Goal: Task Accomplishment & Management: Manage account settings

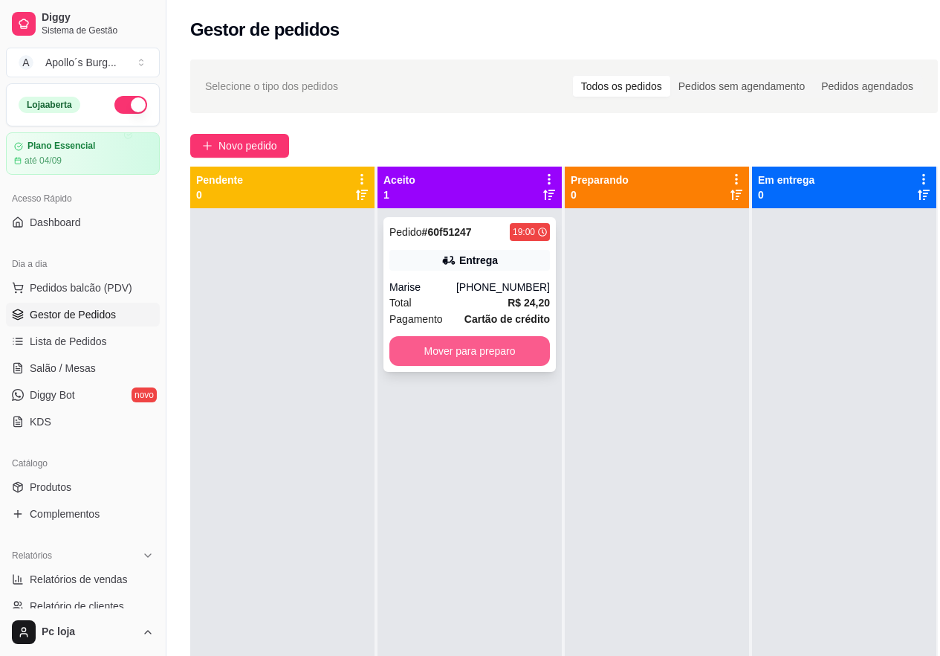
click at [448, 353] on button "Mover para preparo" at bounding box center [470, 351] width 161 height 30
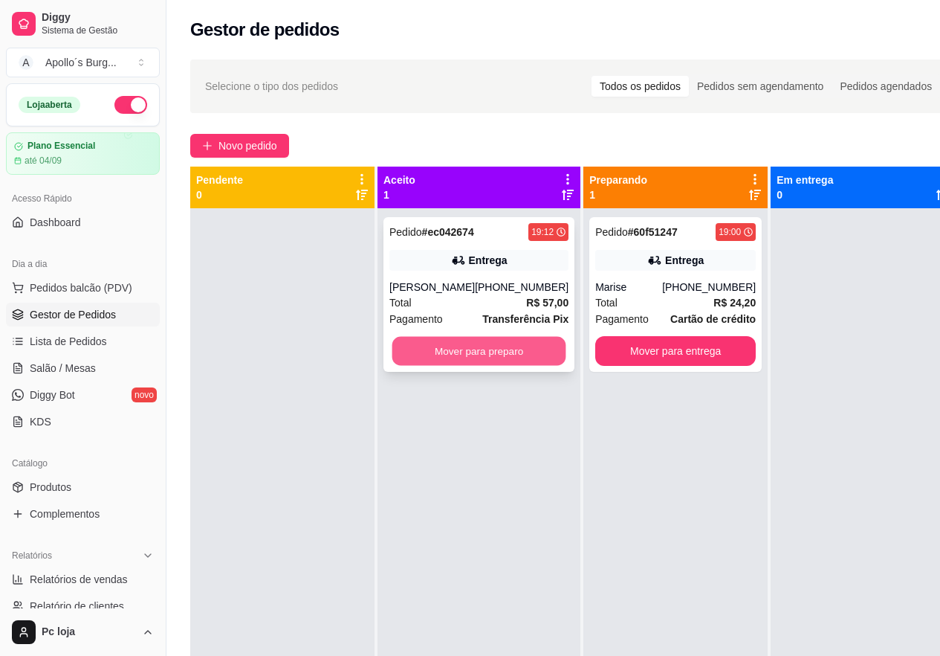
click at [439, 351] on button "Mover para preparo" at bounding box center [480, 351] width 174 height 29
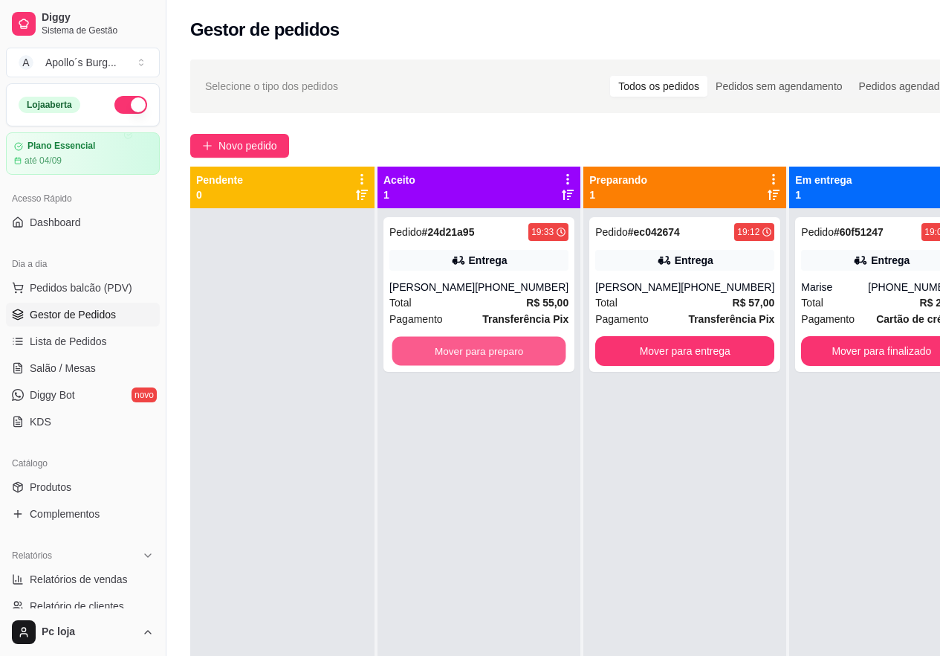
click at [441, 350] on button "Mover para preparo" at bounding box center [480, 351] width 174 height 29
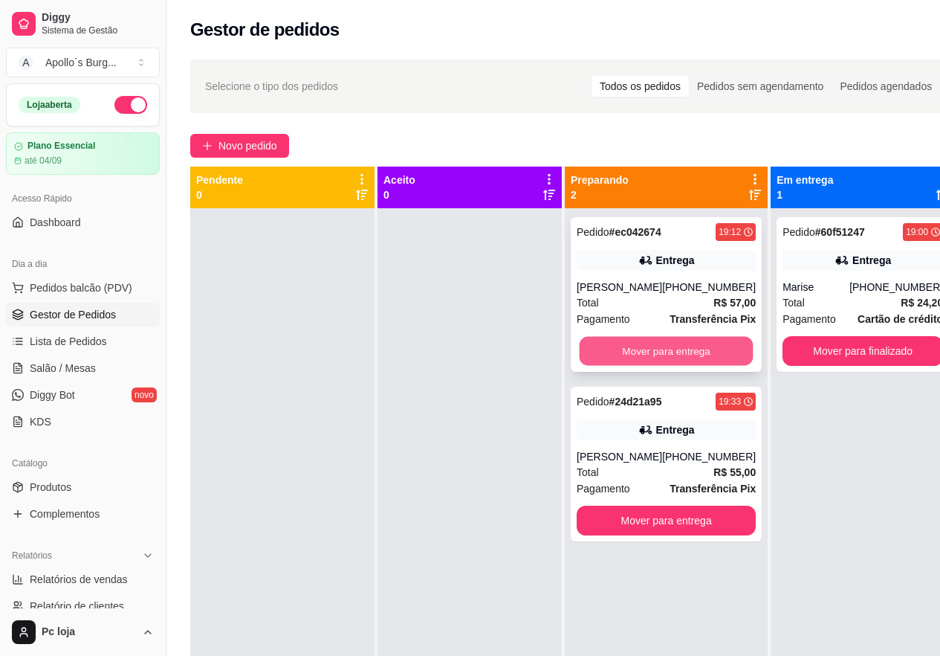
click at [657, 349] on button "Mover para entrega" at bounding box center [667, 351] width 174 height 29
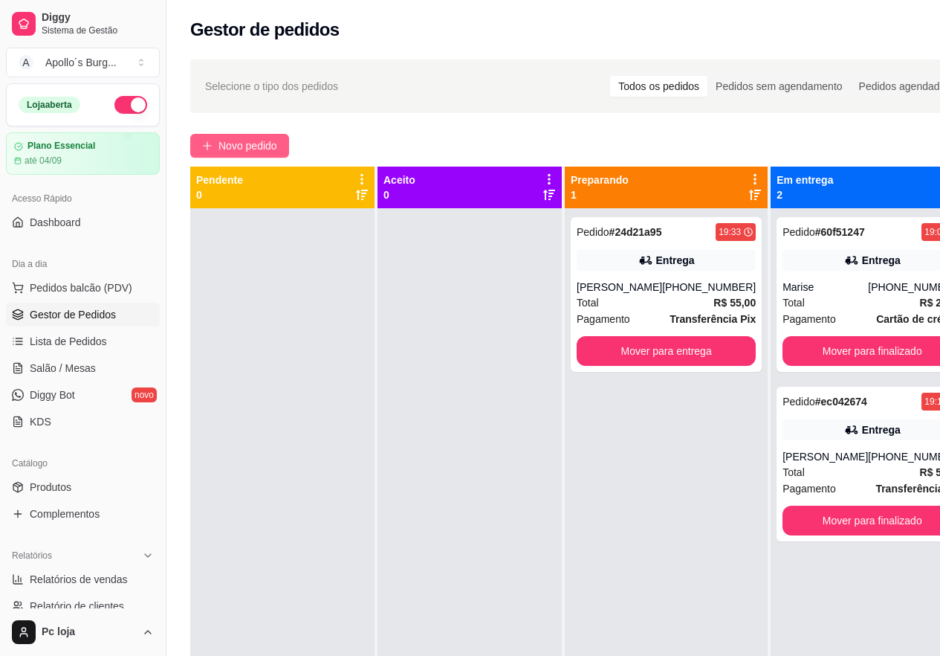
click at [233, 151] on span "Novo pedido" at bounding box center [248, 146] width 59 height 16
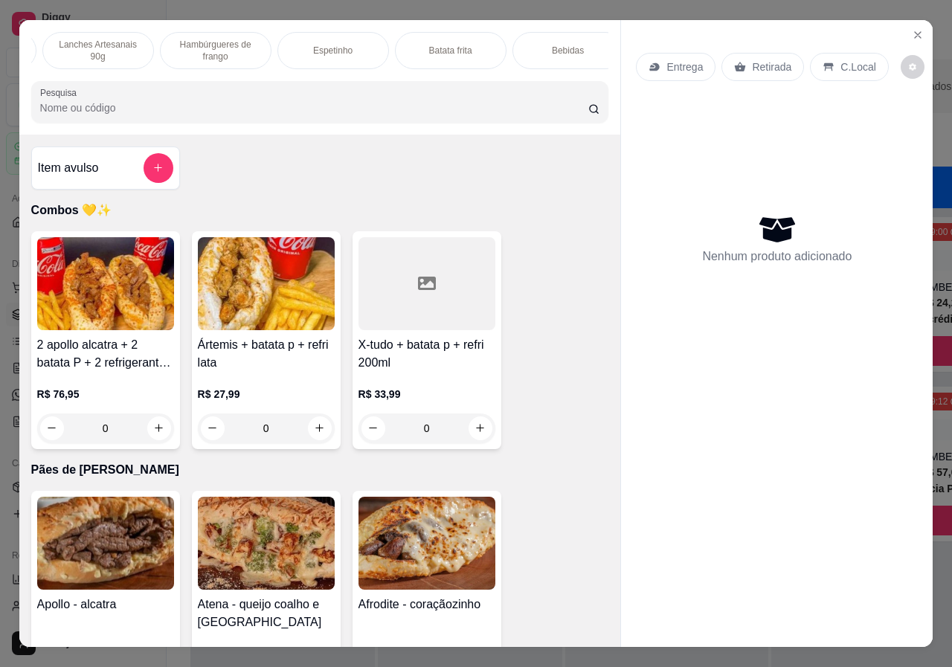
scroll to position [0, 239]
click at [307, 37] on div "Espetinho" at bounding box center [318, 50] width 112 height 37
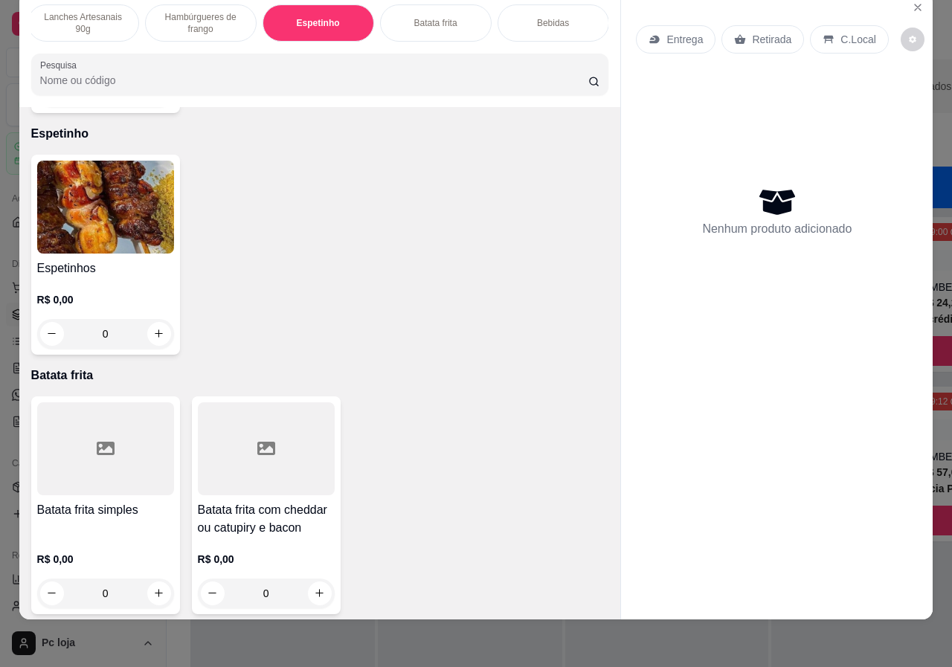
click at [126, 292] on p "R$ 0,00" at bounding box center [105, 299] width 137 height 15
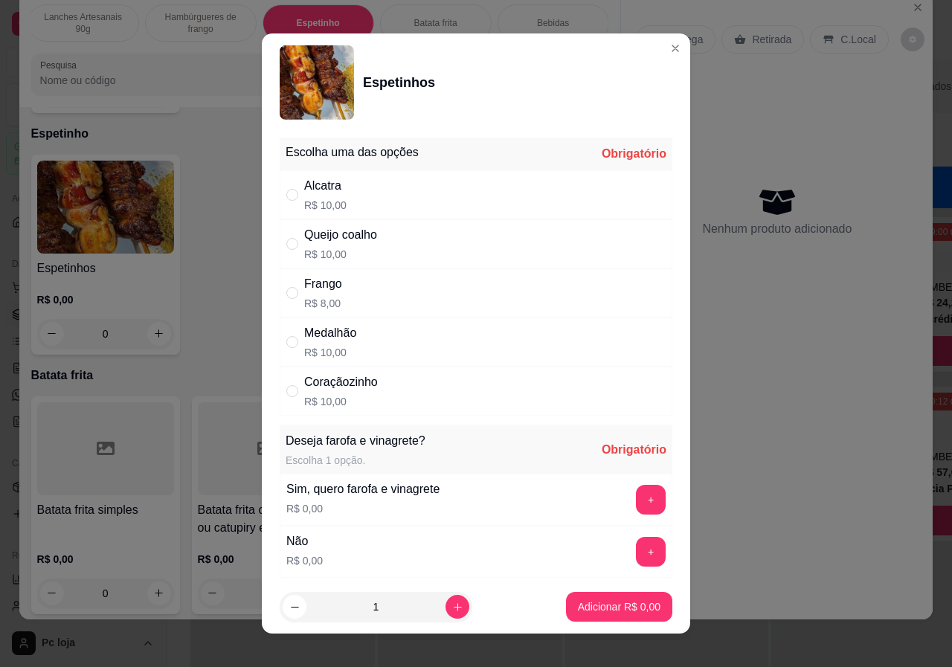
click at [295, 189] on div "" at bounding box center [295, 195] width 18 height 16
radio input "true"
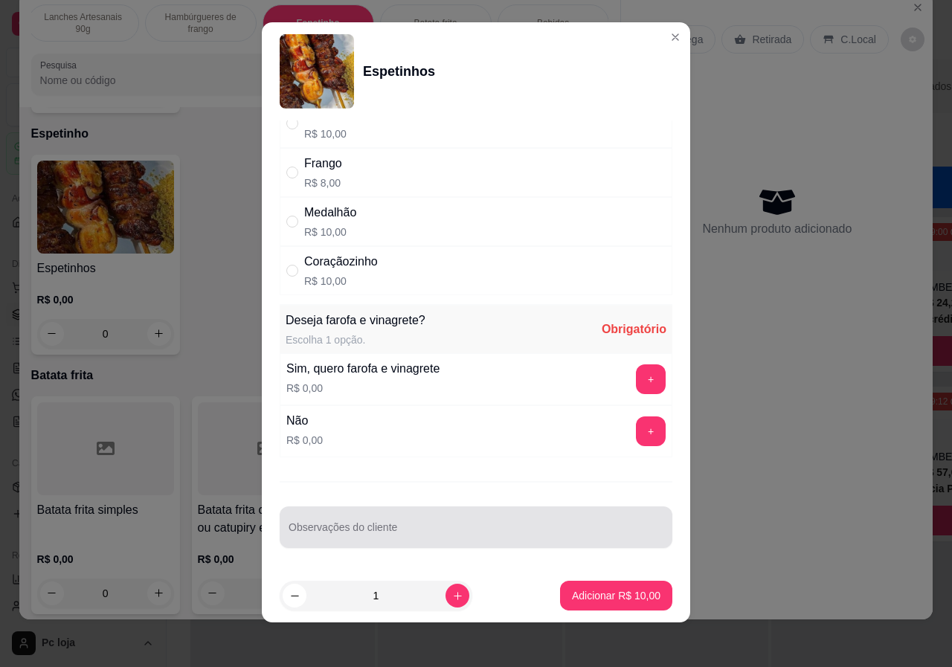
scroll to position [14, 0]
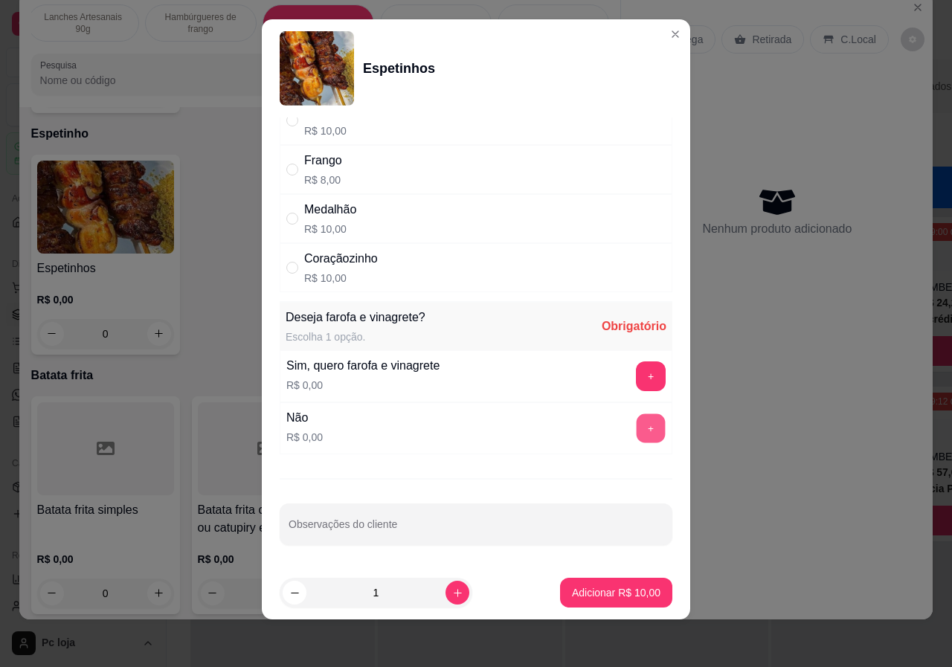
click at [636, 413] on button "+" at bounding box center [650, 427] width 29 height 29
click at [572, 595] on p "Adicionar R$ 10,00" at bounding box center [616, 592] width 88 height 15
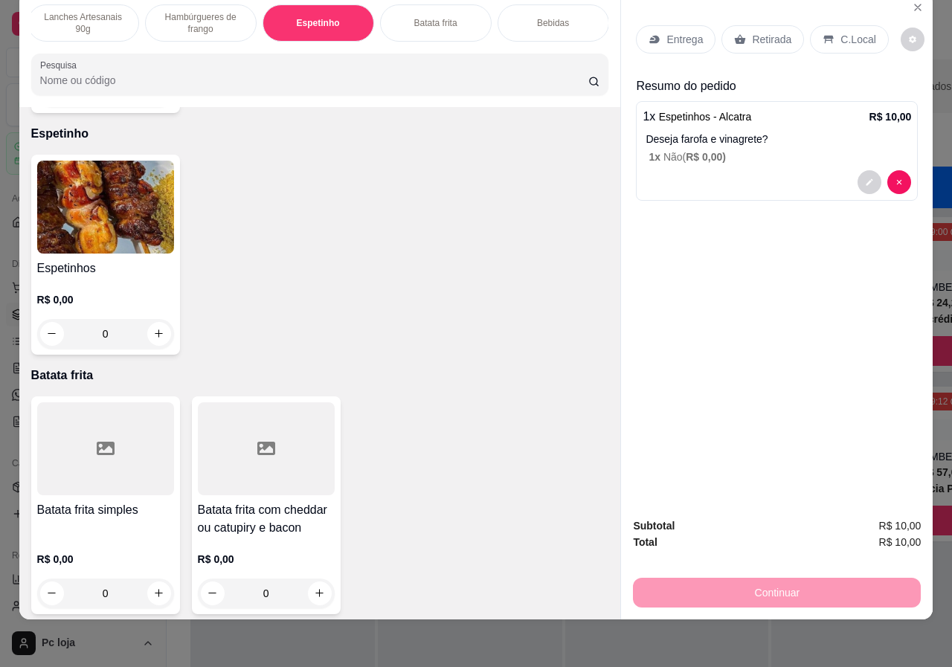
click at [522, 10] on div "Bebidas" at bounding box center [553, 22] width 112 height 37
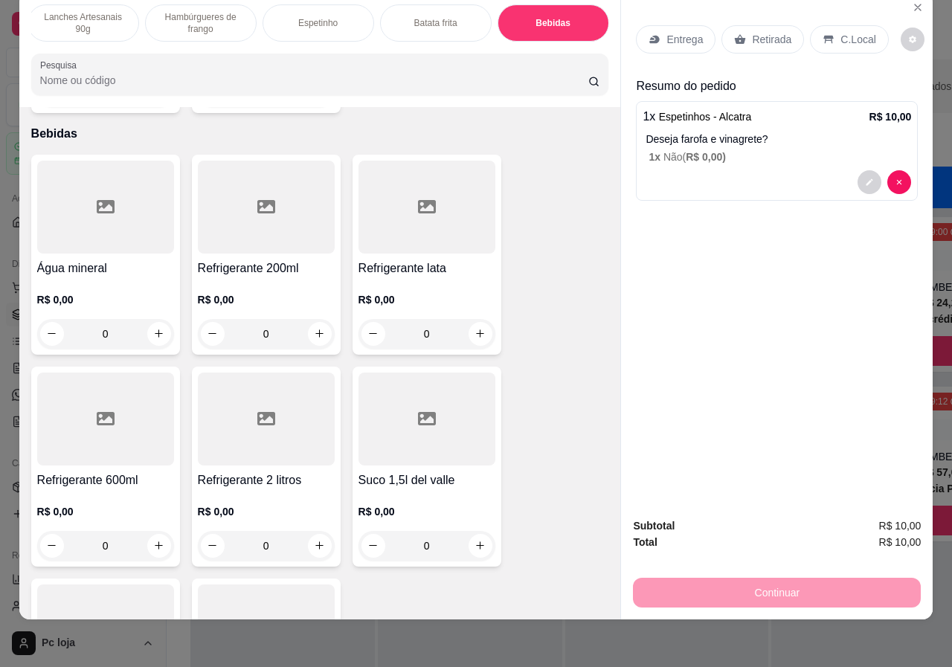
click at [85, 277] on div "R$ 0,00 0" at bounding box center [105, 312] width 137 height 71
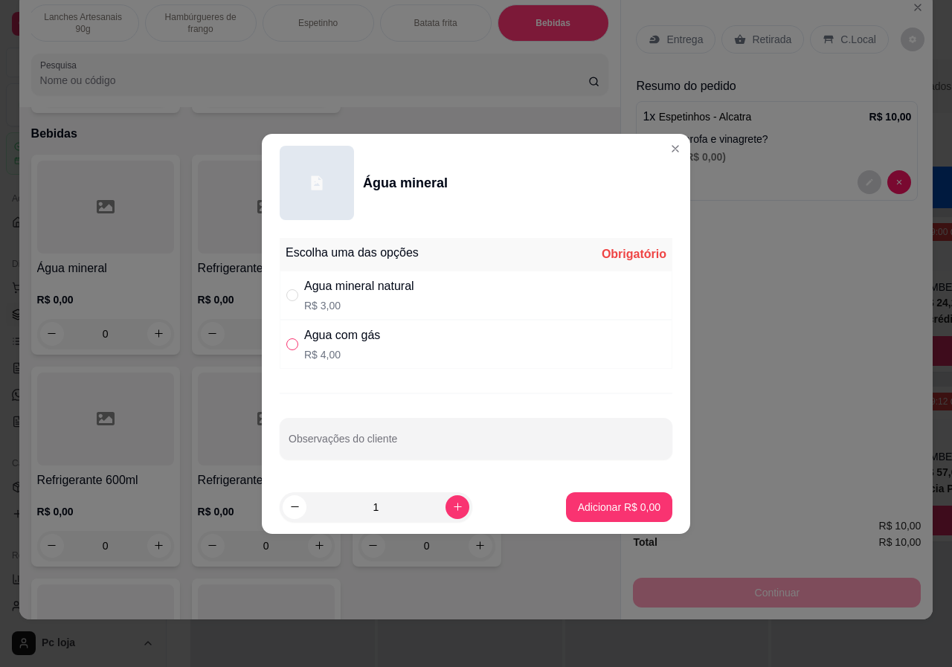
click at [295, 351] on label "" at bounding box center [292, 344] width 12 height 16
click at [295, 350] on input "" at bounding box center [292, 344] width 12 height 12
click at [298, 338] on div "" at bounding box center [295, 344] width 18 height 16
radio input "true"
click at [604, 503] on p "Adicionar R$ 4,00" at bounding box center [619, 507] width 83 height 15
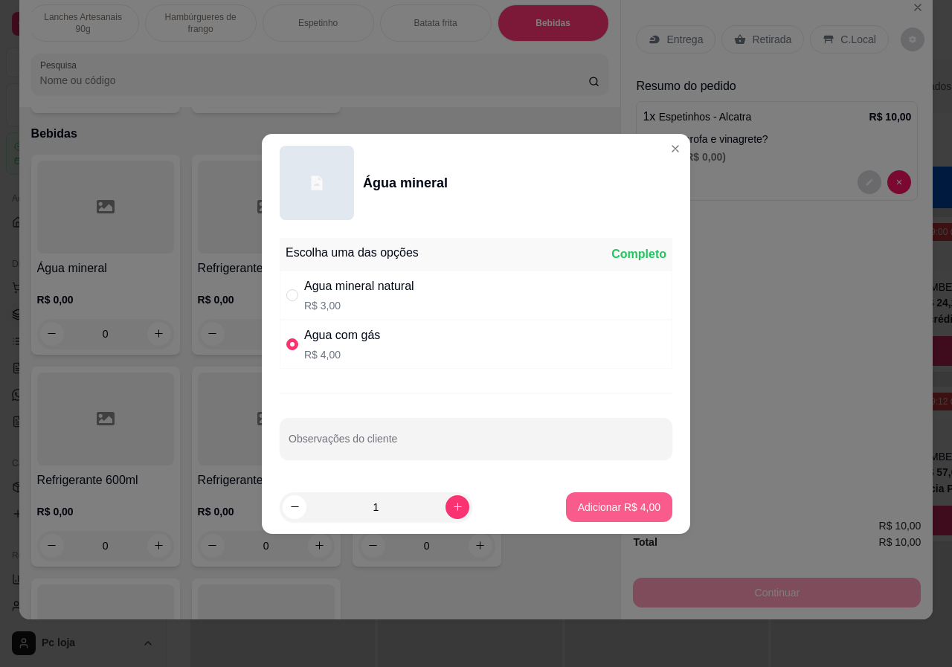
type input "1"
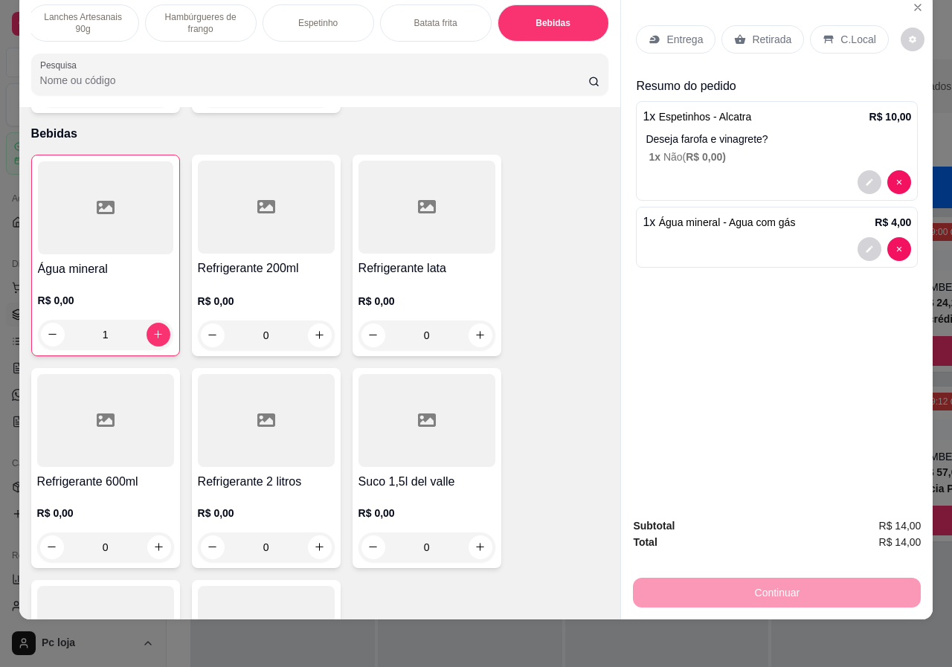
click at [755, 36] on div "Retirada" at bounding box center [762, 39] width 83 height 28
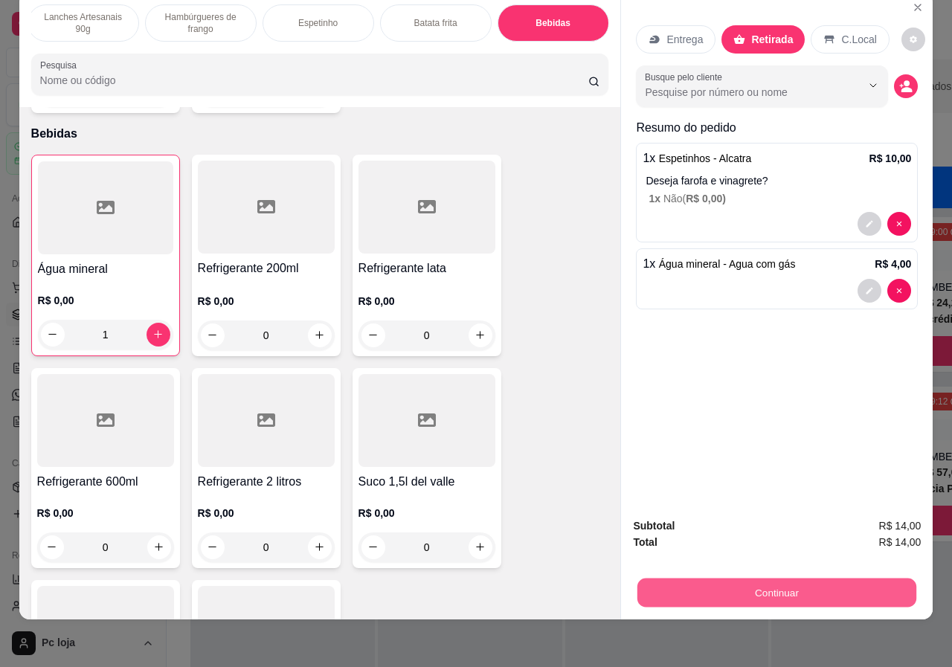
click at [764, 580] on button "Continuar" at bounding box center [776, 592] width 279 height 29
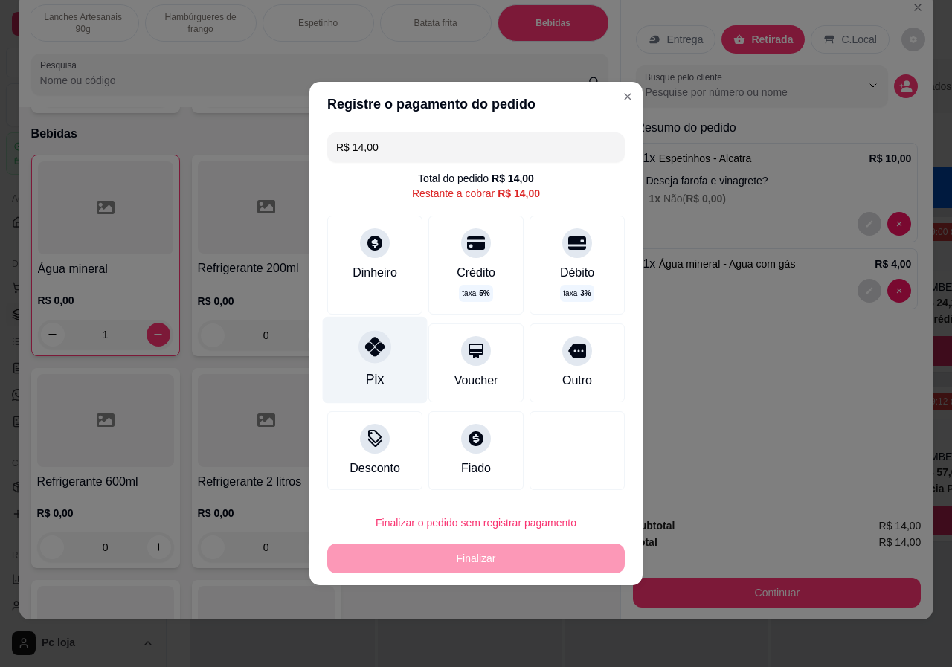
click at [387, 354] on div at bounding box center [374, 346] width 33 height 33
type input "R$ 0,00"
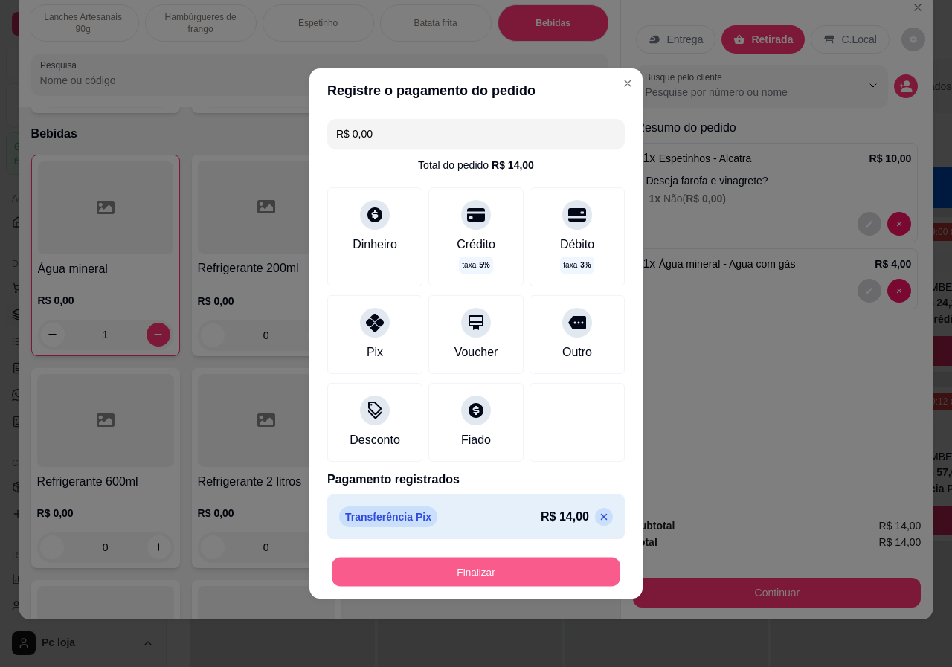
click at [532, 565] on button "Finalizar" at bounding box center [476, 572] width 288 height 29
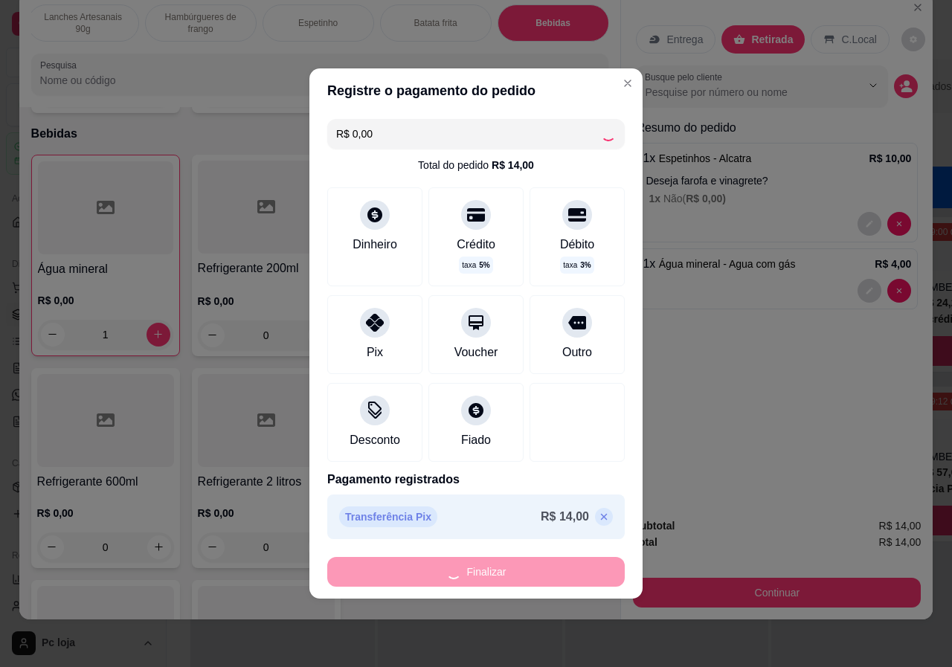
type input "0"
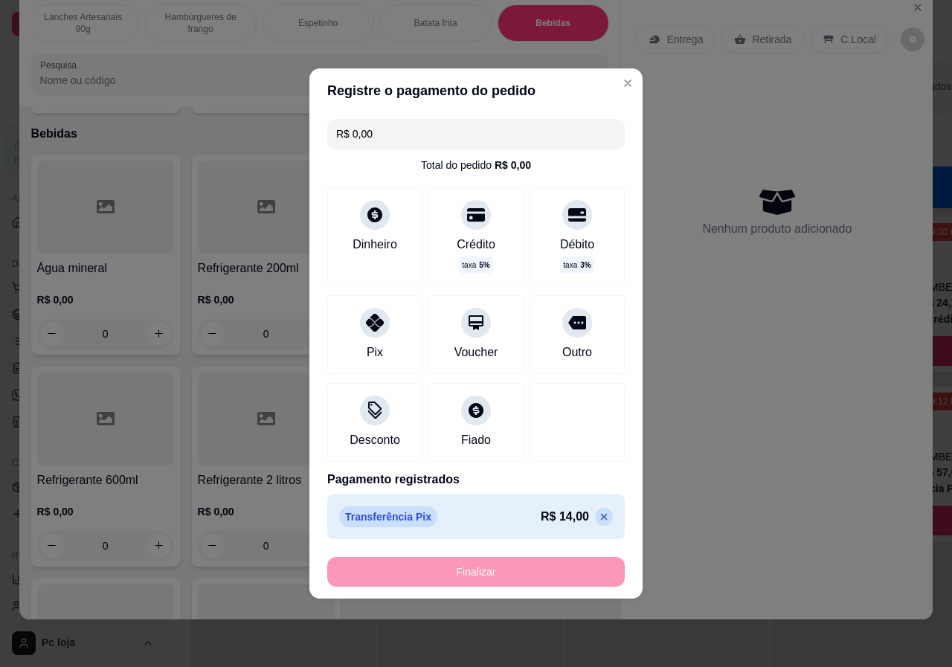
type input "-R$ 14,00"
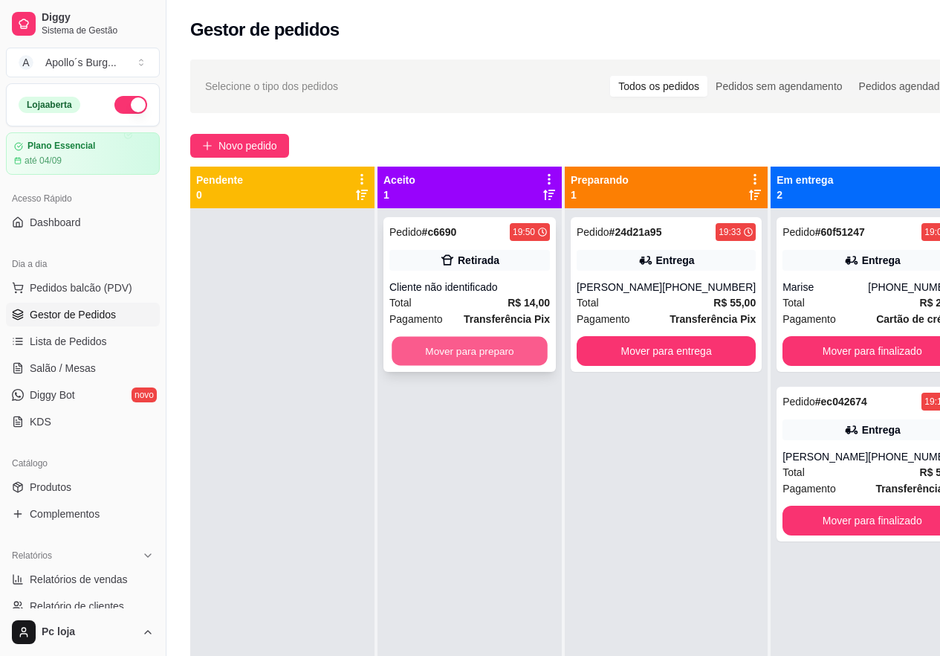
click at [465, 343] on button "Mover para preparo" at bounding box center [470, 351] width 156 height 29
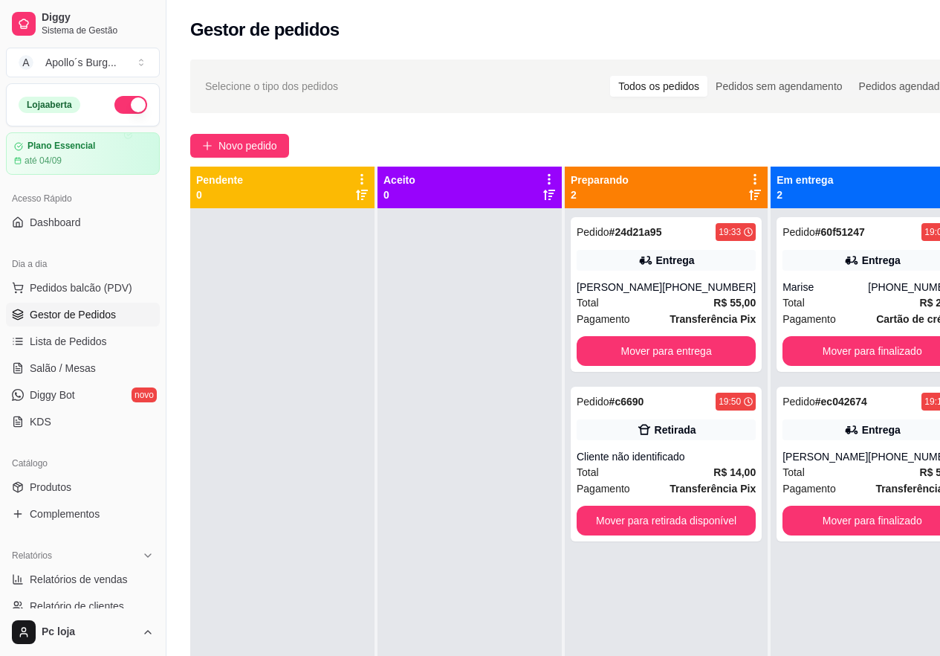
click at [464, 349] on div at bounding box center [470, 536] width 184 height 656
click at [807, 515] on button "Mover para finalizado" at bounding box center [873, 520] width 174 height 29
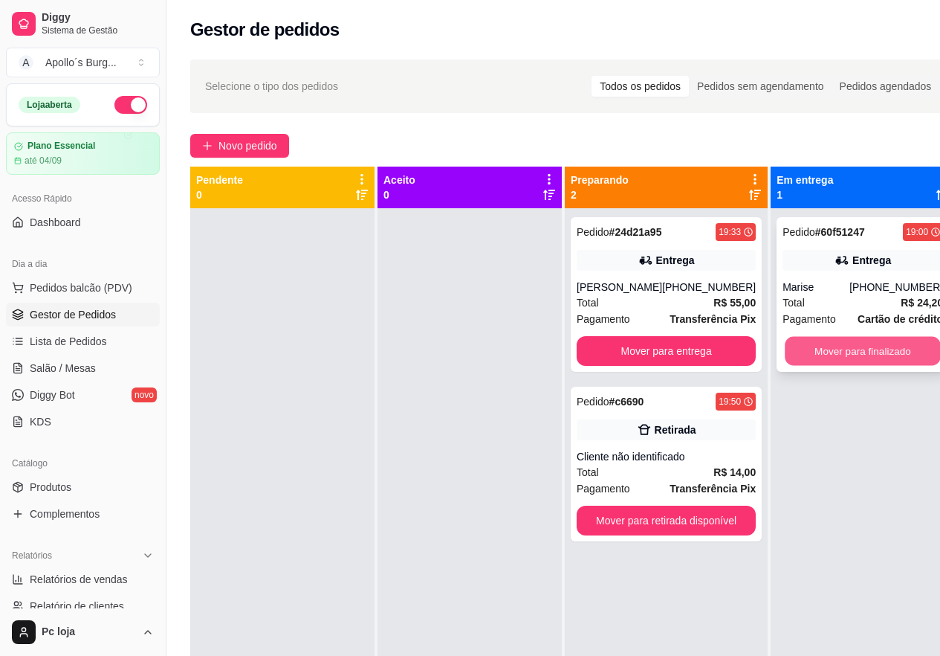
click at [800, 358] on button "Mover para finalizado" at bounding box center [863, 351] width 156 height 29
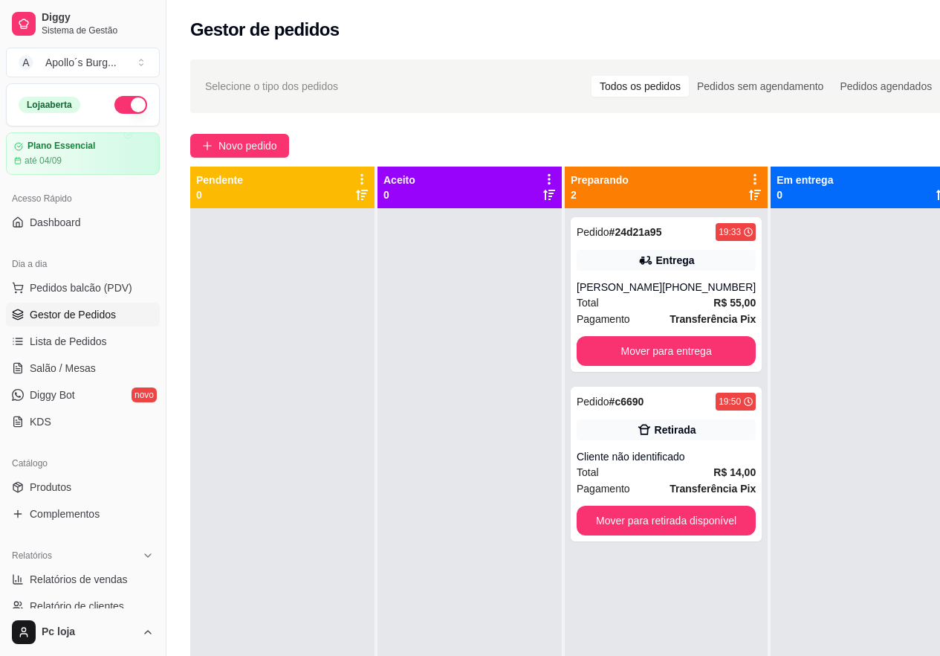
drag, startPoint x: 370, startPoint y: 386, endPoint x: 527, endPoint y: 456, distance: 172.0
click at [396, 402] on div "Pendente 0 Aceito 0 Preparando 2 Pedido # 24d21a95 19:33 Entrega Mary Bechtluff…" at bounding box center [573, 495] width 766 height 656
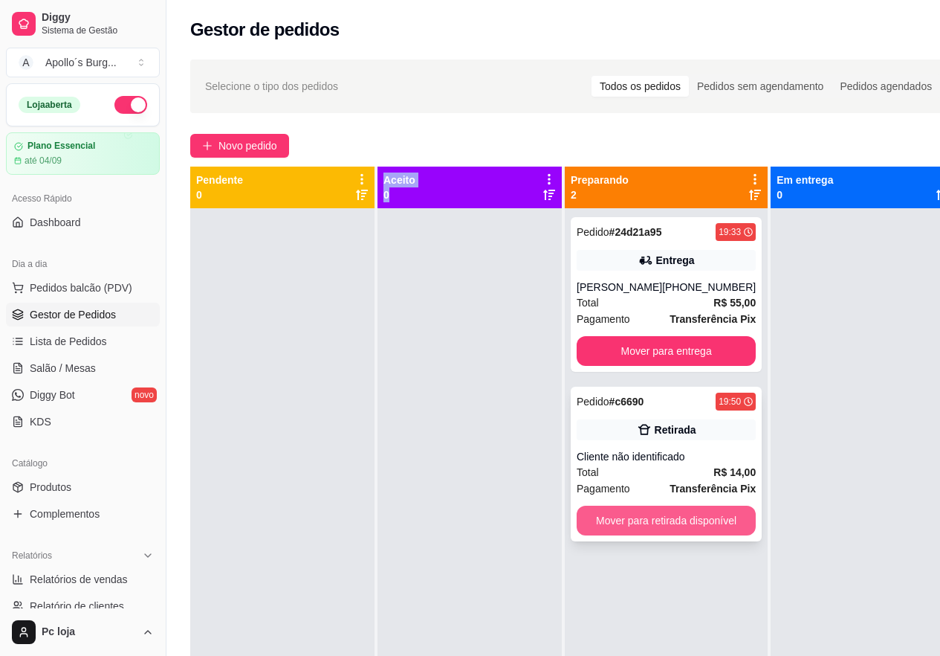
click at [627, 513] on button "Mover para retirada disponível" at bounding box center [666, 521] width 179 height 30
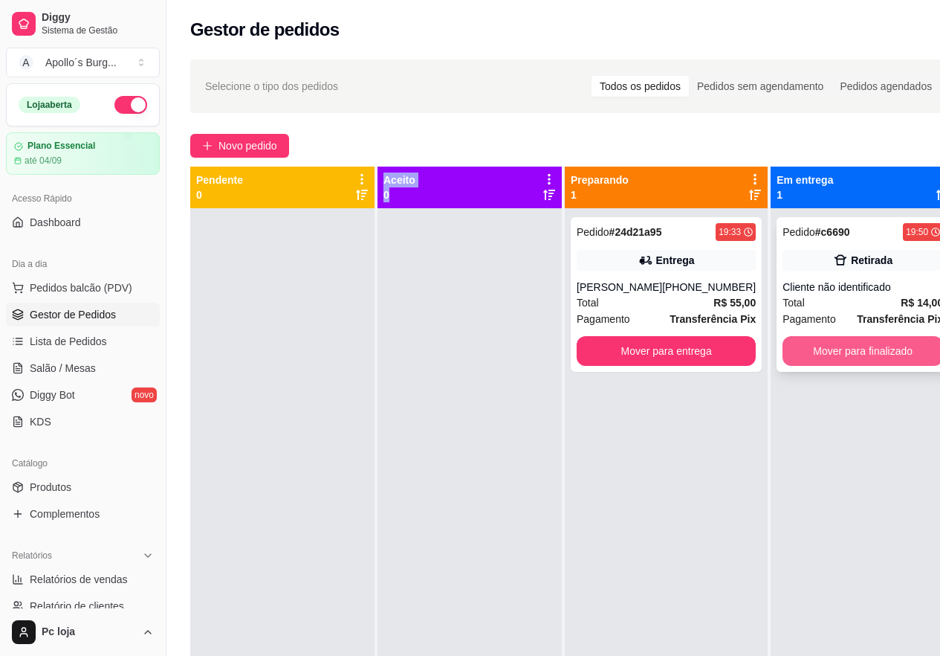
click at [837, 359] on button "Mover para finalizado" at bounding box center [863, 351] width 161 height 30
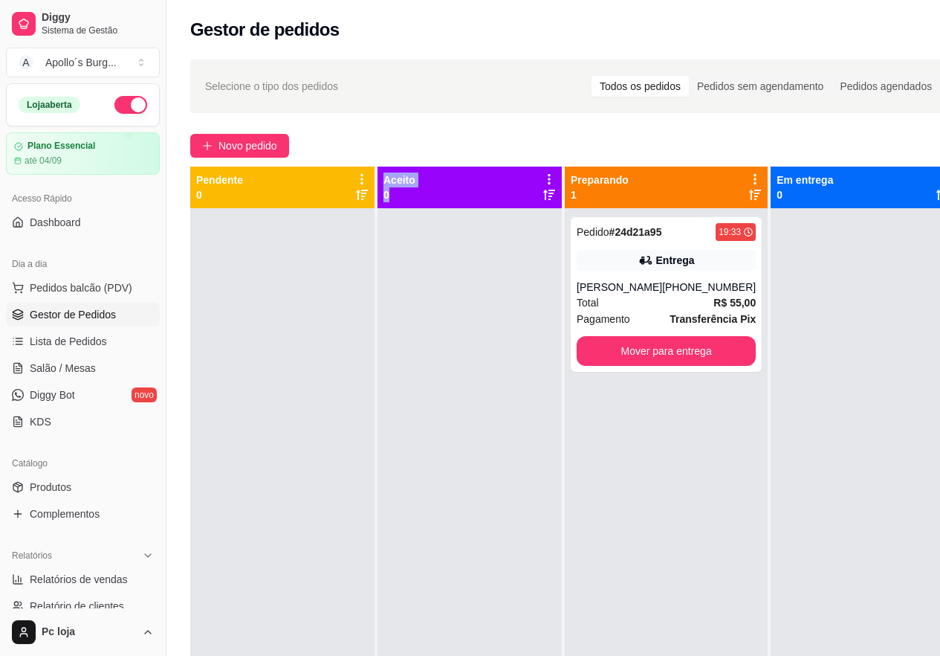
click at [385, 193] on p "0" at bounding box center [400, 194] width 32 height 15
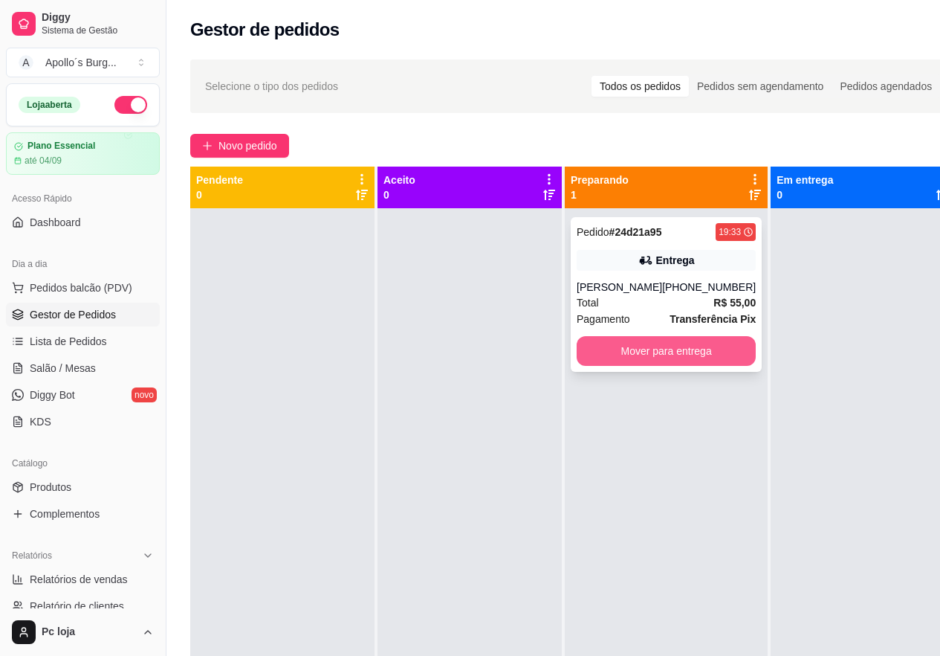
click at [642, 364] on button "Mover para entrega" at bounding box center [666, 351] width 179 height 30
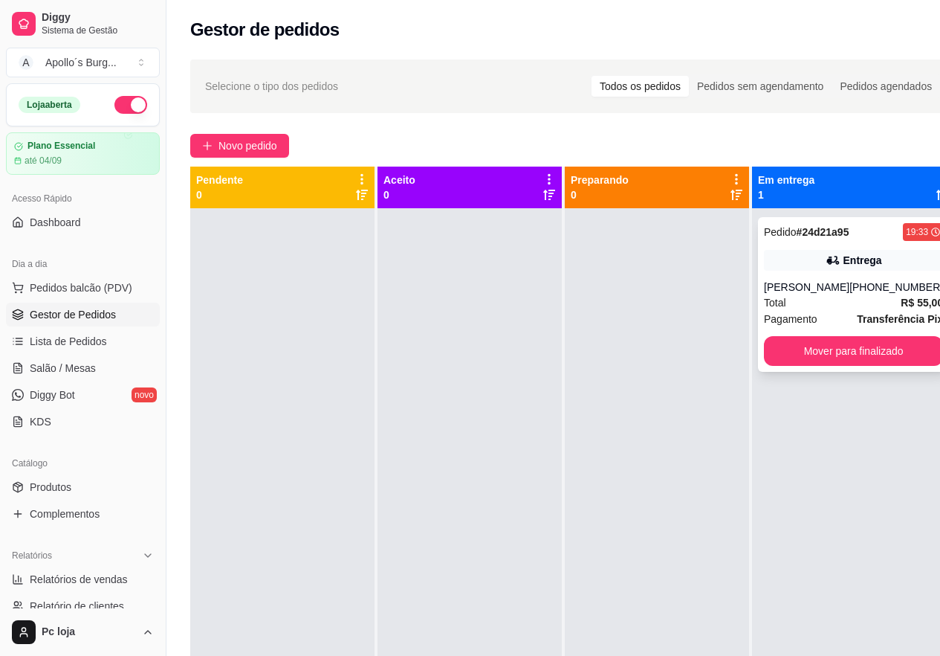
click at [900, 285] on div "(32) 99859-7648" at bounding box center [897, 287] width 94 height 15
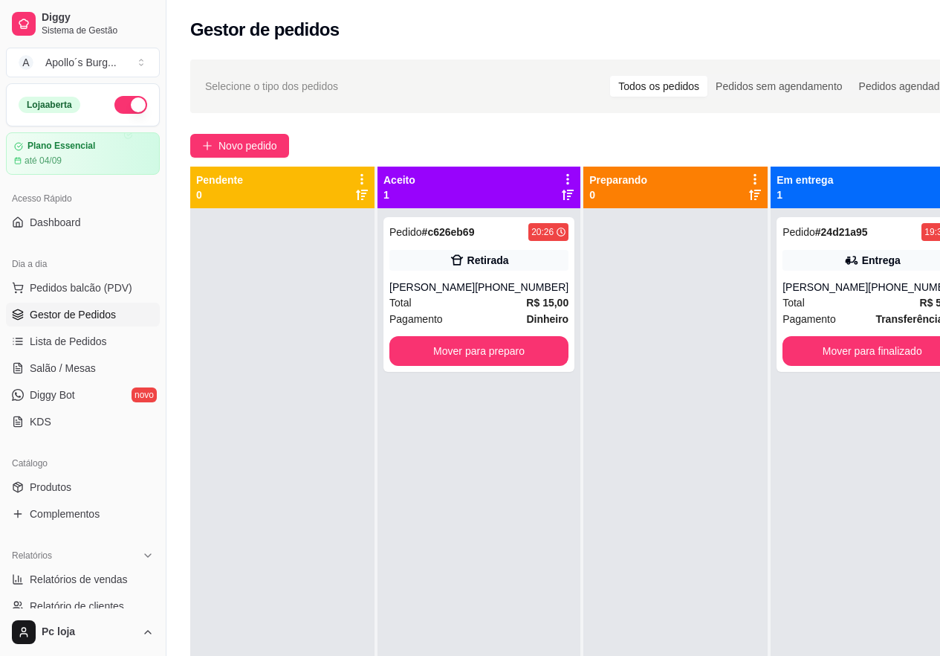
click at [857, 474] on div "Pedido # 24d21a95 19:33 Entrega Mary Bechtlufft (32) 99859-7648 Total R$ 55,00 …" at bounding box center [872, 536] width 203 height 656
click at [487, 349] on button "Mover para preparo" at bounding box center [479, 351] width 179 height 30
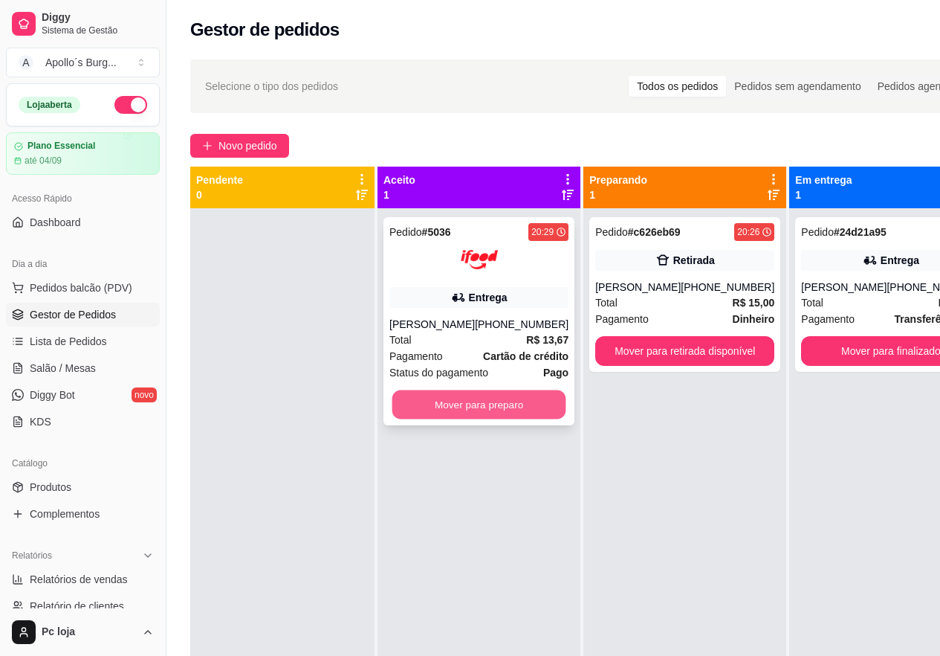
click at [444, 408] on button "Mover para preparo" at bounding box center [480, 404] width 174 height 29
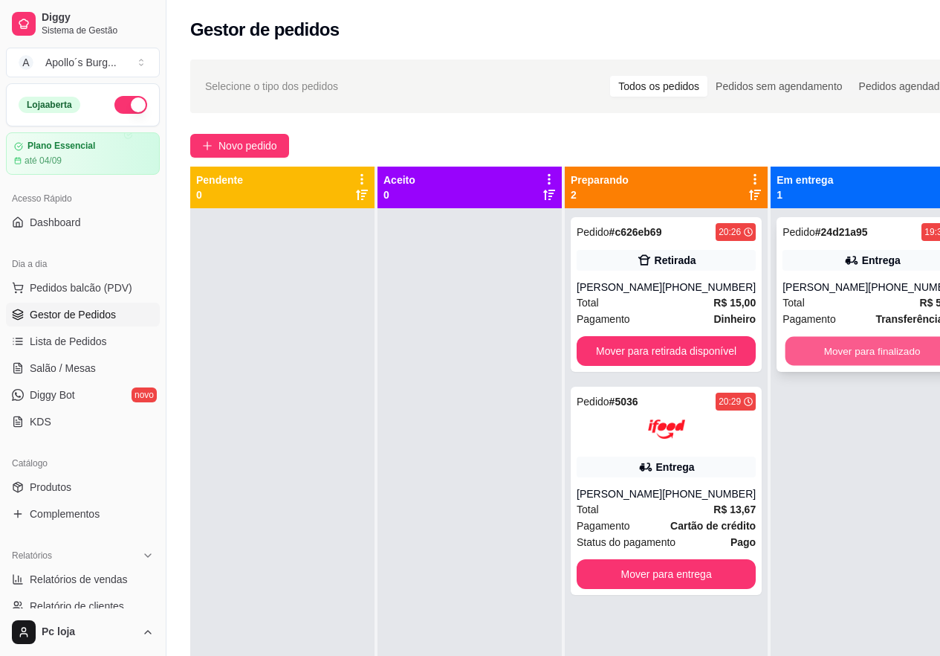
click at [878, 355] on button "Mover para finalizado" at bounding box center [873, 351] width 174 height 29
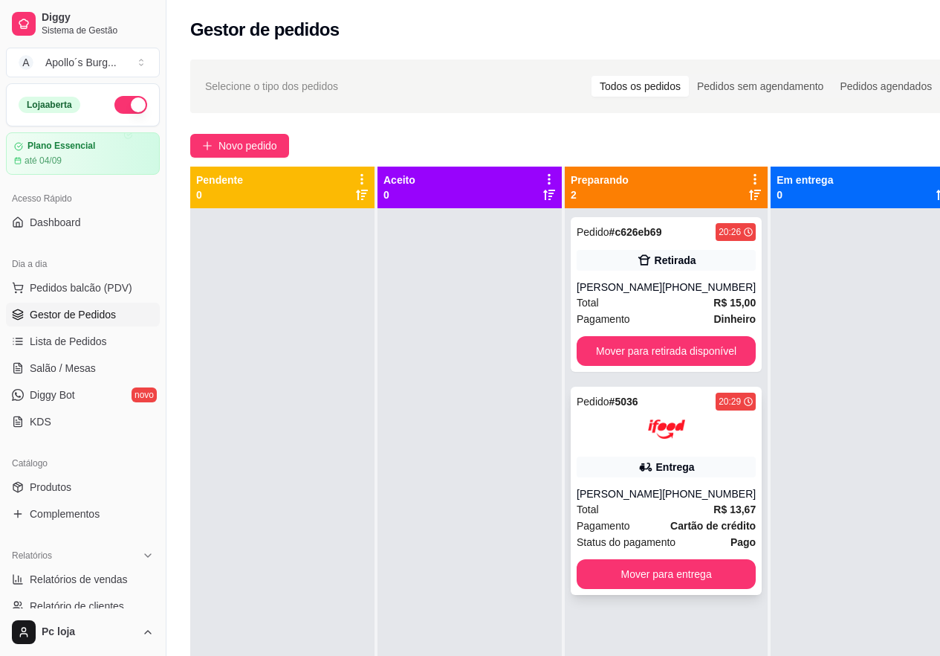
click at [641, 471] on icon at bounding box center [646, 466] width 15 height 15
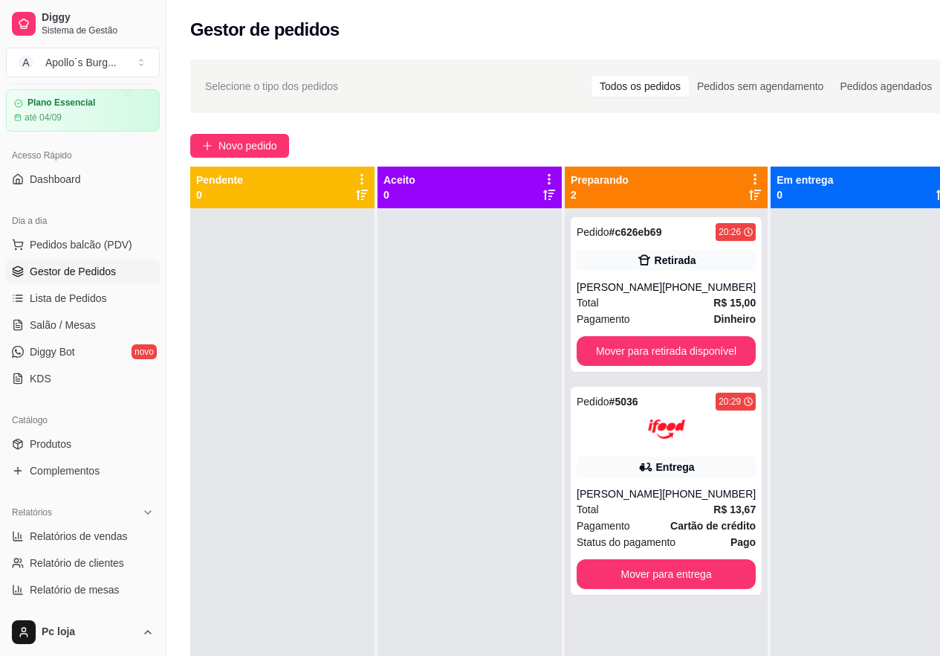
scroll to position [74, 0]
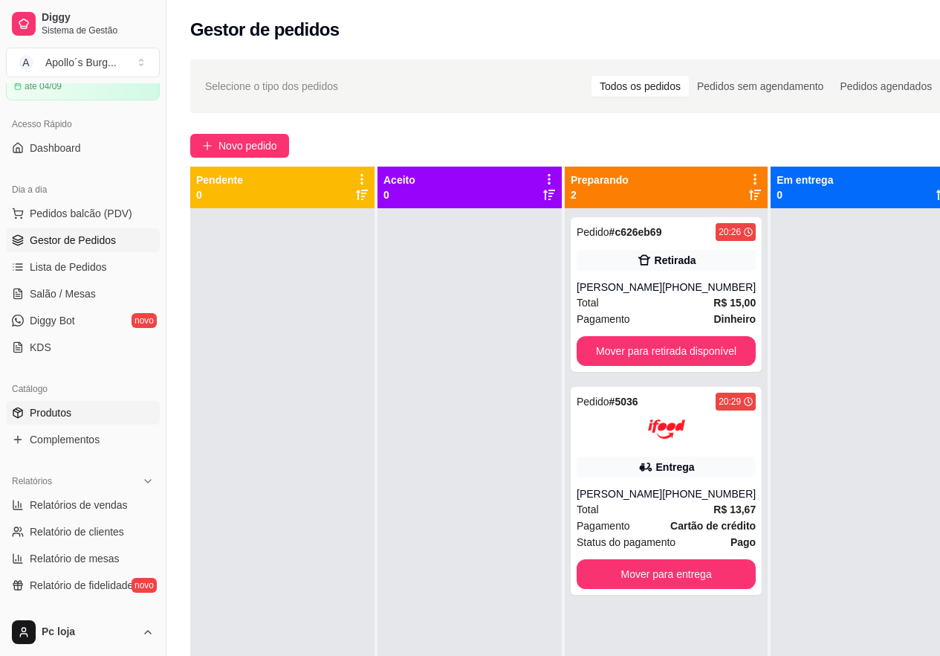
click at [66, 404] on link "Produtos" at bounding box center [83, 413] width 154 height 24
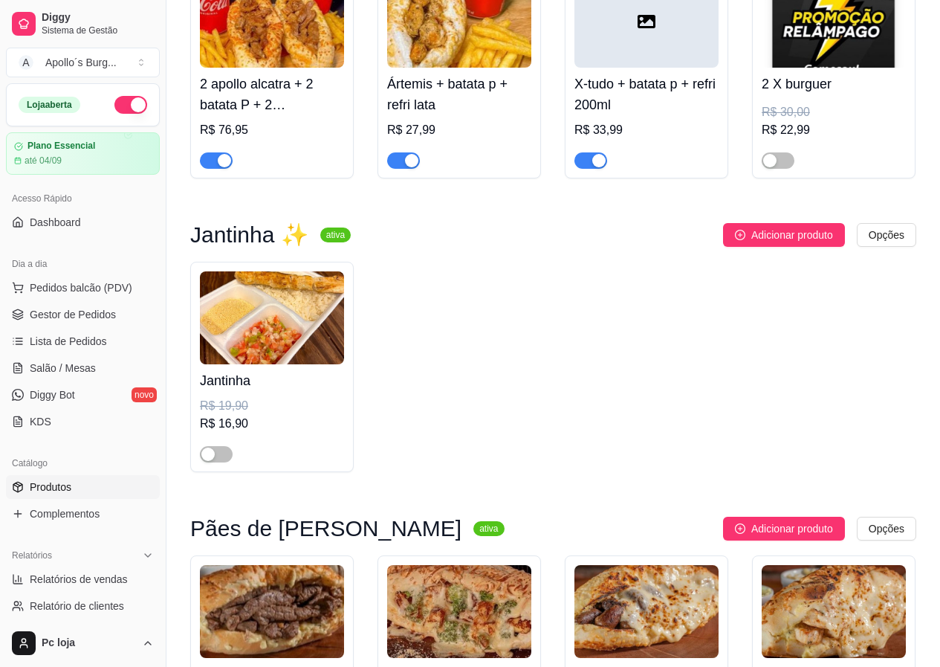
scroll to position [223, 0]
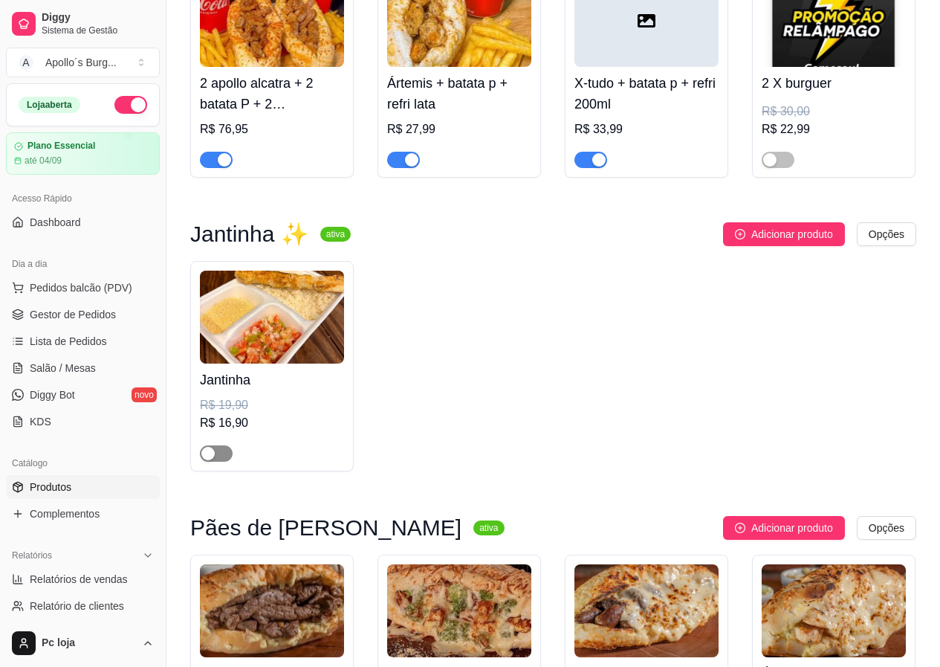
click at [218, 451] on span "button" at bounding box center [216, 453] width 33 height 16
click at [57, 318] on span "Gestor de Pedidos" at bounding box center [73, 314] width 86 height 15
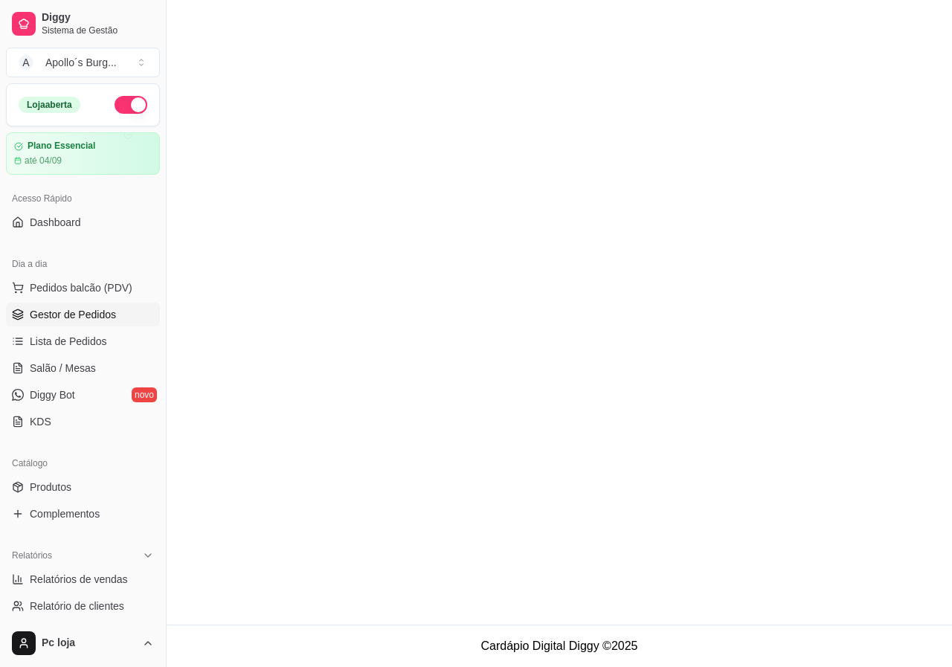
click at [70, 312] on span "Gestor de Pedidos" at bounding box center [73, 314] width 86 height 15
click at [64, 338] on span "Lista de Pedidos" at bounding box center [68, 341] width 77 height 15
click at [94, 317] on span "Gestor de Pedidos" at bounding box center [73, 314] width 86 height 15
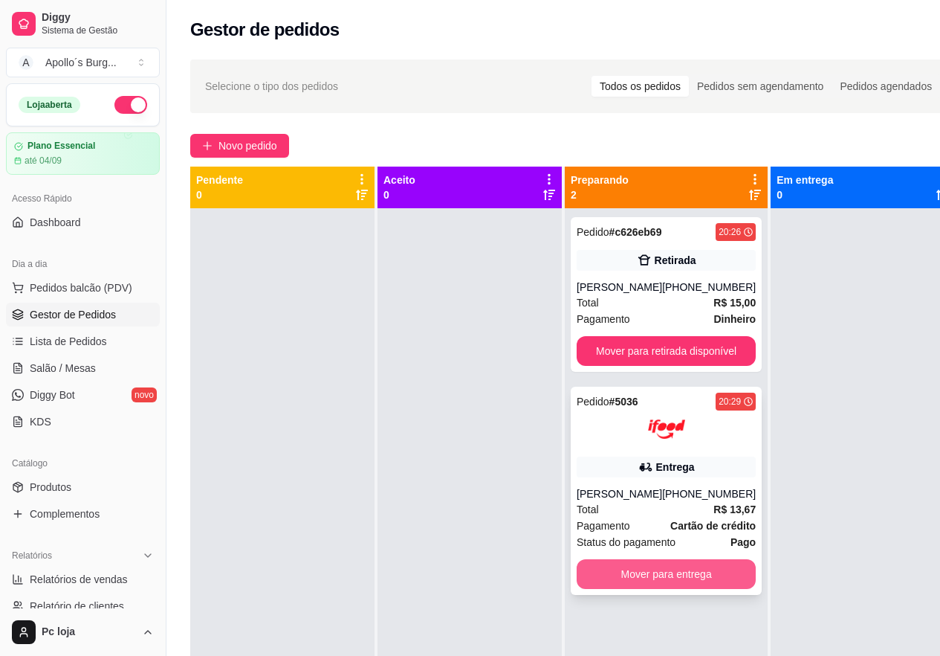
click at [669, 582] on button "Mover para entrega" at bounding box center [666, 574] width 179 height 30
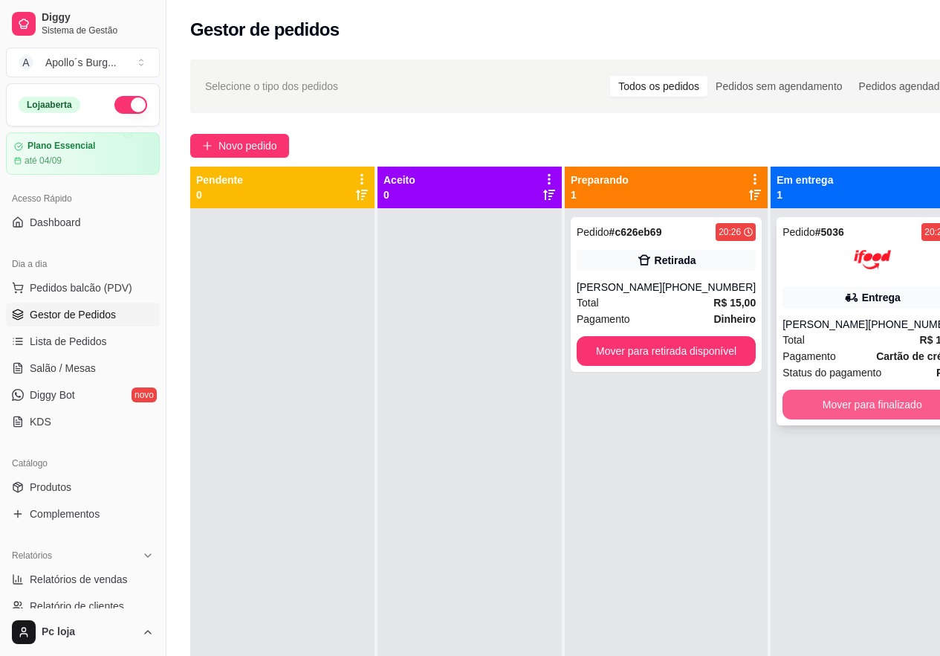
click at [850, 401] on button "Mover para finalizado" at bounding box center [872, 405] width 179 height 30
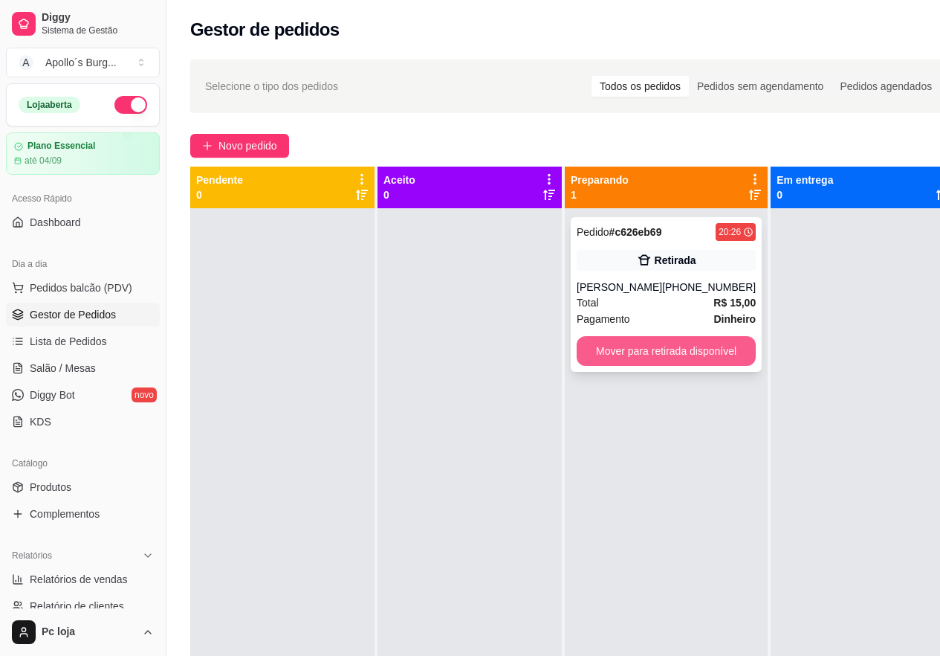
click at [713, 352] on button "Mover para retirada disponível" at bounding box center [666, 351] width 179 height 30
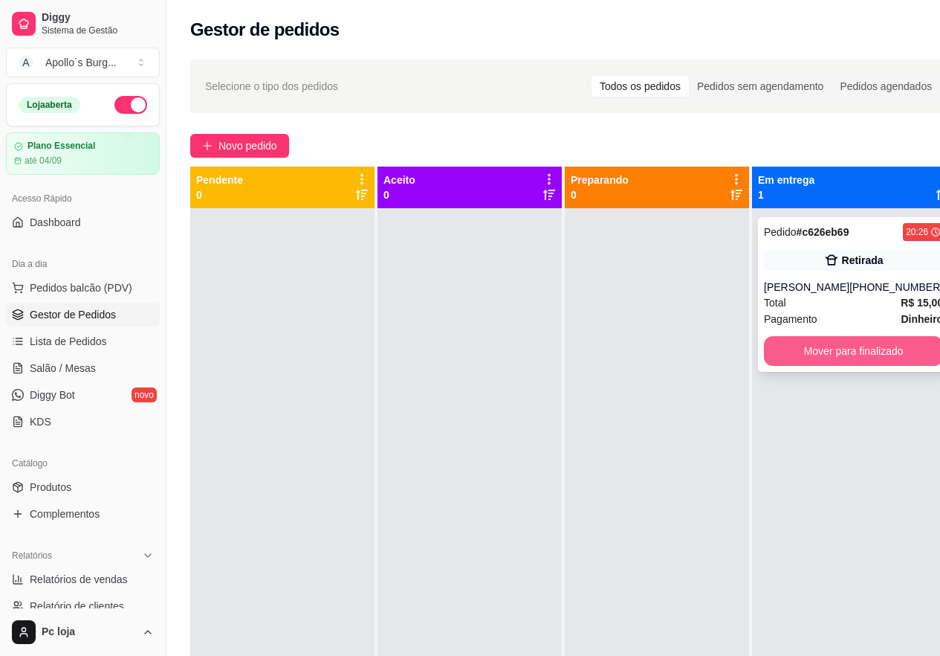
click at [848, 356] on button "Mover para finalizado" at bounding box center [853, 351] width 179 height 30
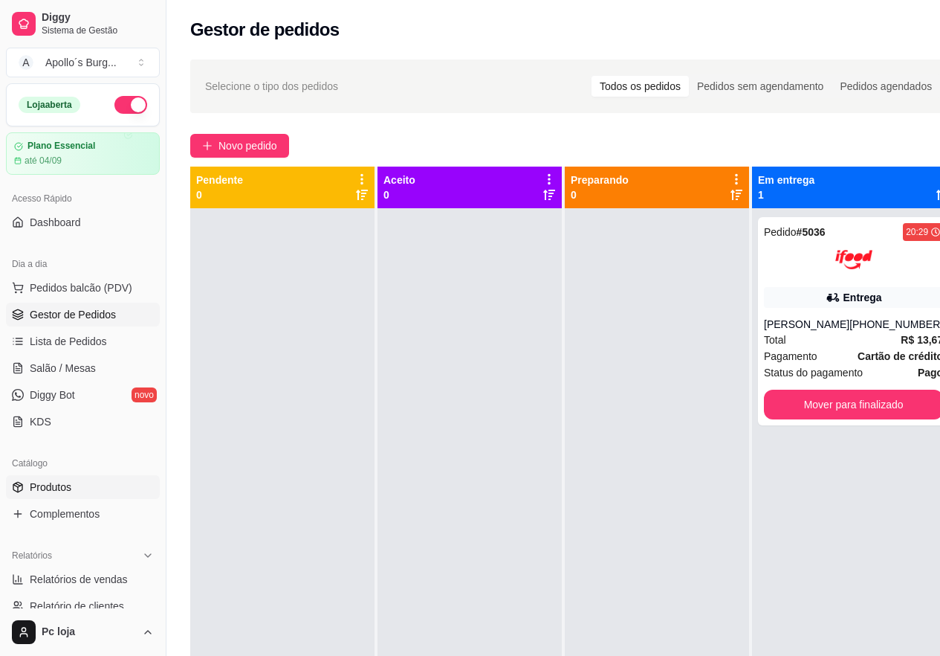
click at [74, 483] on link "Produtos" at bounding box center [83, 487] width 154 height 24
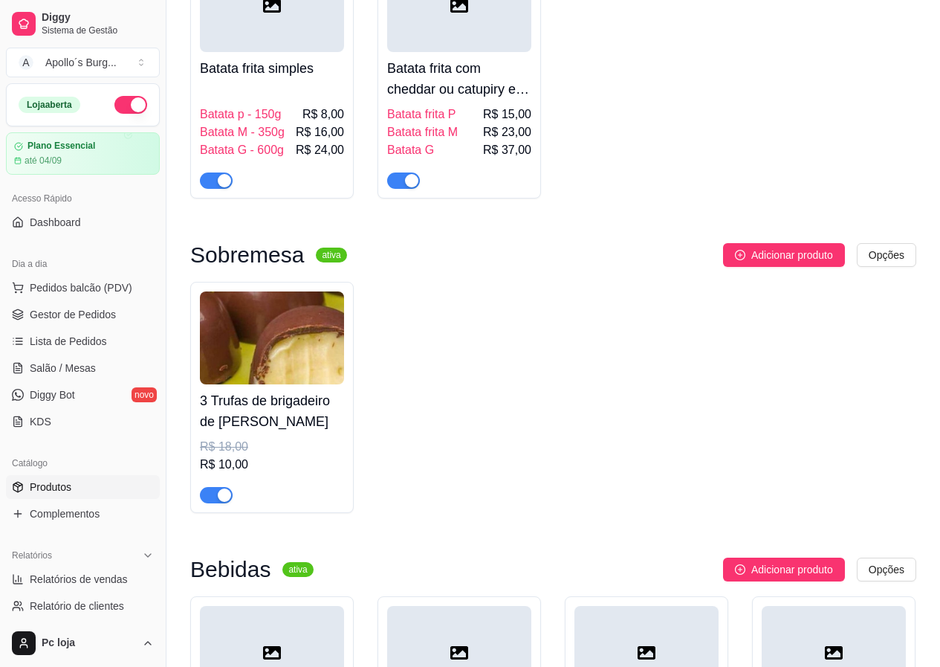
scroll to position [2676, 0]
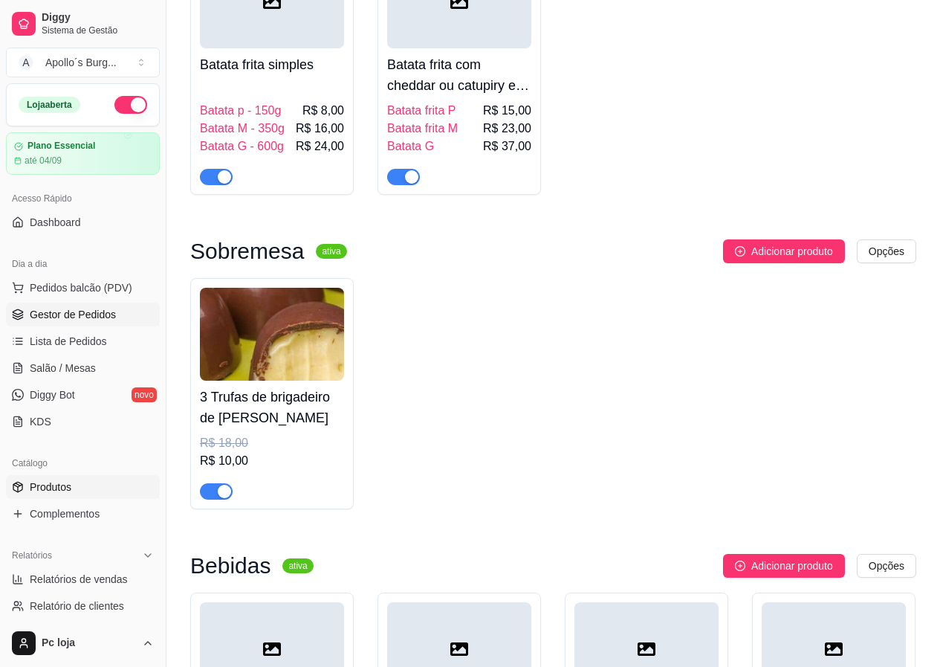
click at [52, 319] on span "Gestor de Pedidos" at bounding box center [73, 314] width 86 height 15
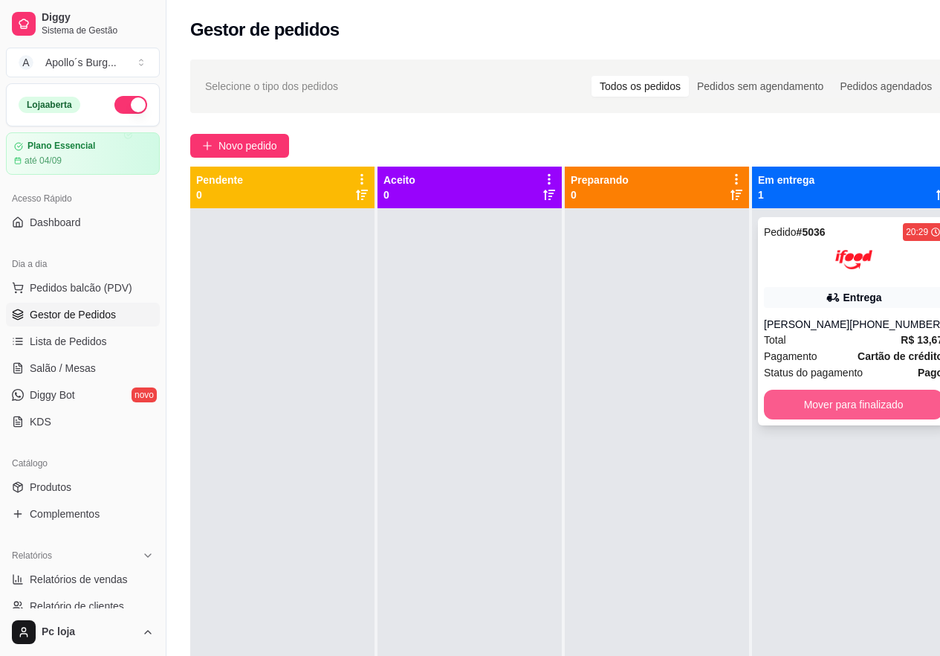
click at [885, 400] on button "Mover para finalizado" at bounding box center [853, 405] width 179 height 30
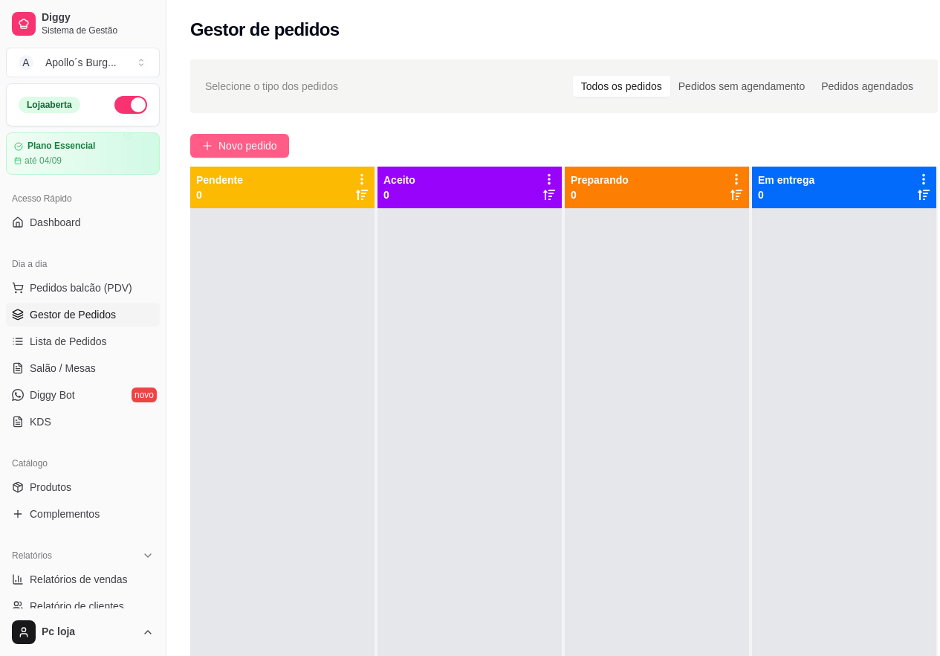
click at [259, 144] on span "Novo pedido" at bounding box center [248, 146] width 59 height 16
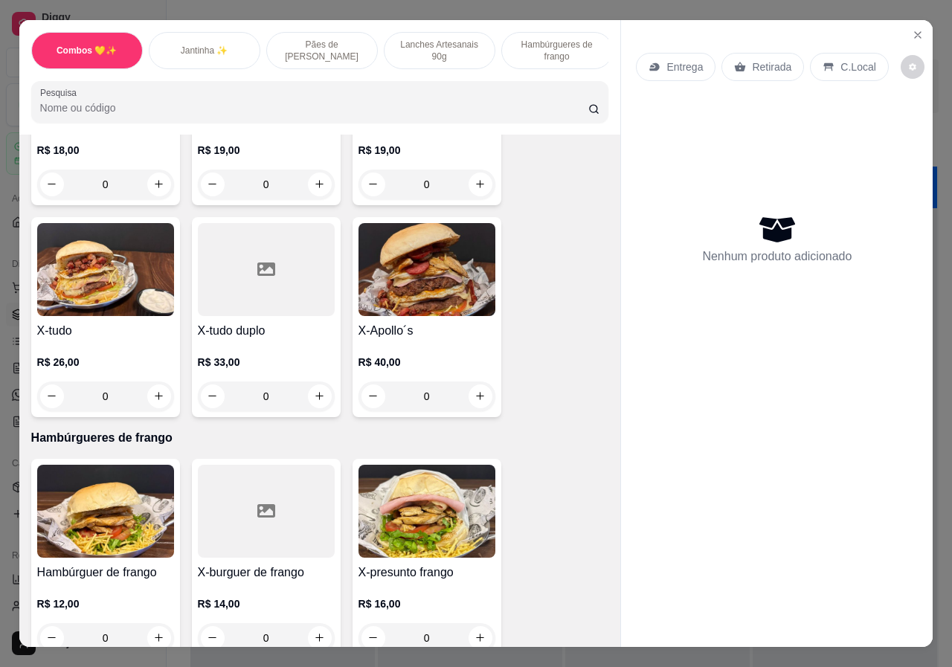
scroll to position [1561, 0]
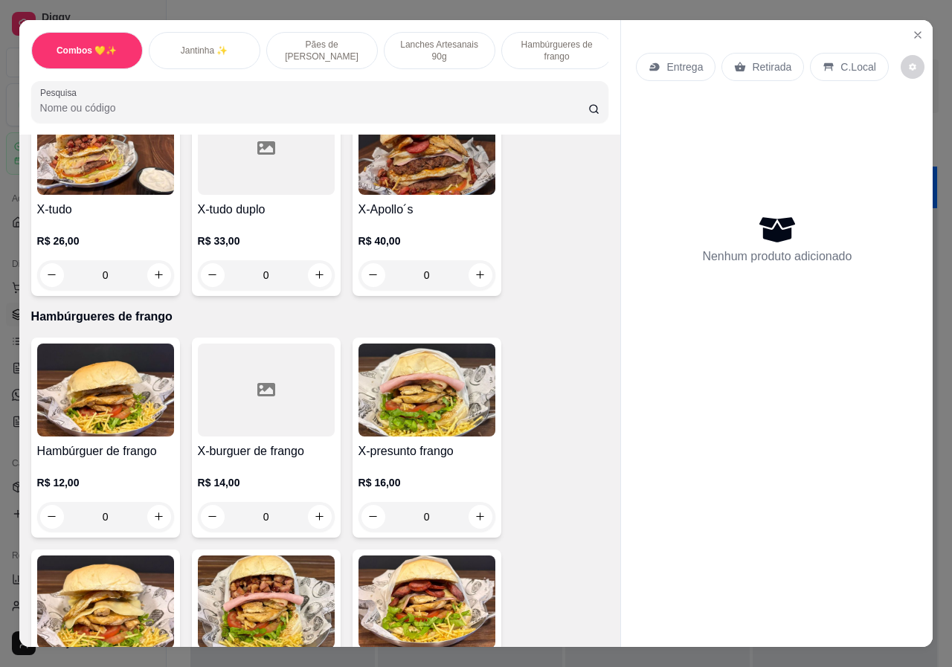
click at [158, 262] on div "0" at bounding box center [105, 275] width 137 height 30
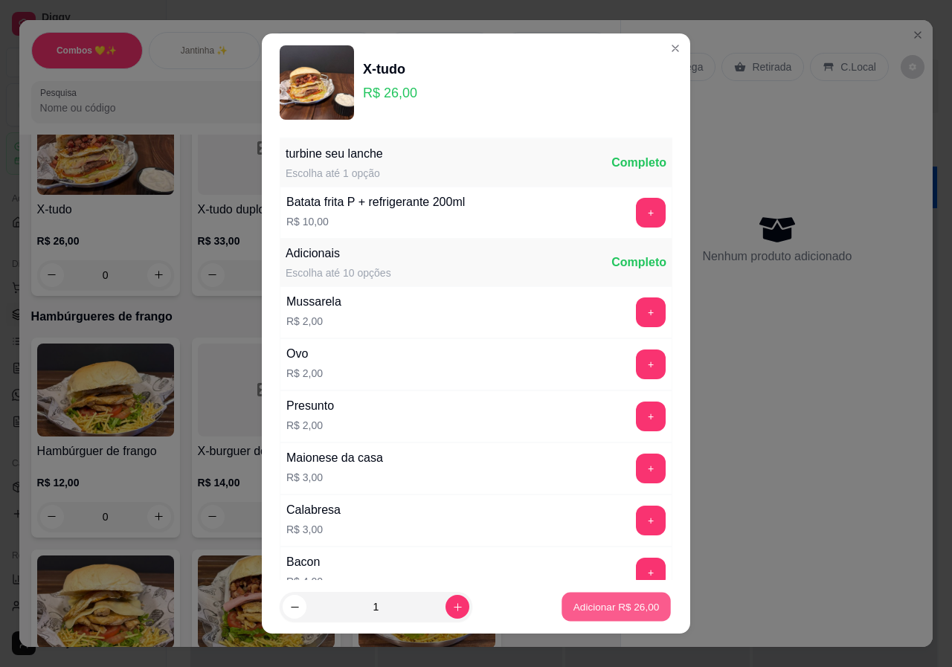
click at [618, 601] on p "Adicionar R$ 26,00" at bounding box center [616, 606] width 86 height 14
type input "1"
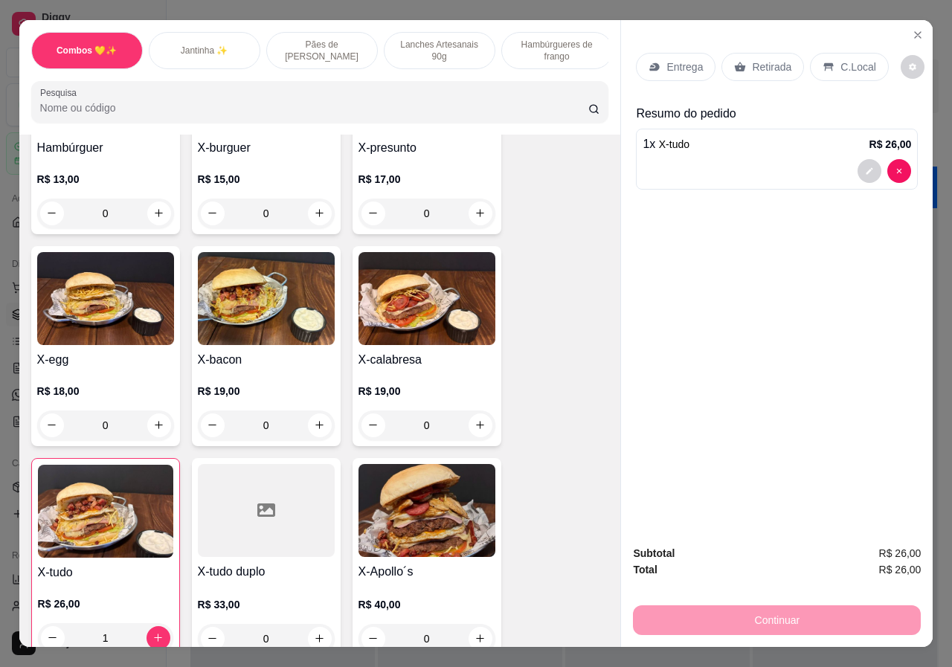
scroll to position [1190, 0]
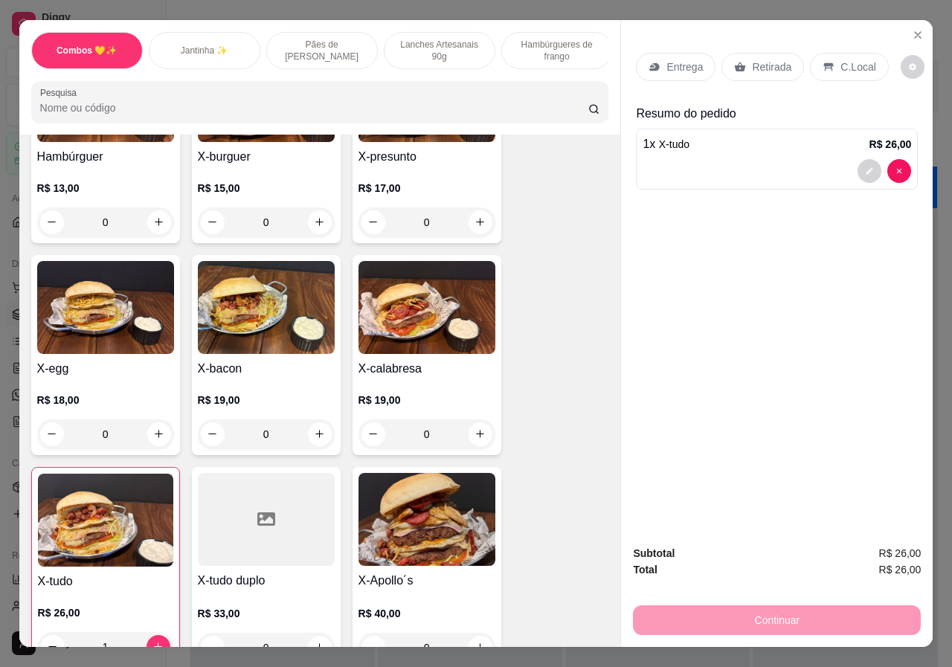
click at [315, 422] on div "0" at bounding box center [266, 434] width 137 height 30
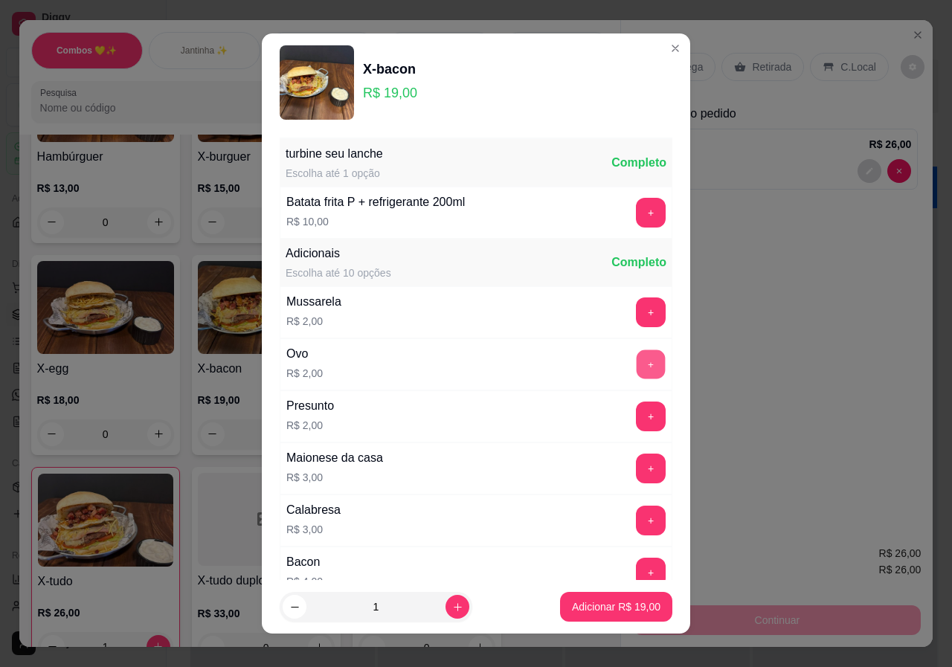
click at [636, 363] on button "+" at bounding box center [650, 363] width 29 height 29
click at [636, 607] on p "Adicionar R$ 21,00" at bounding box center [616, 606] width 88 height 15
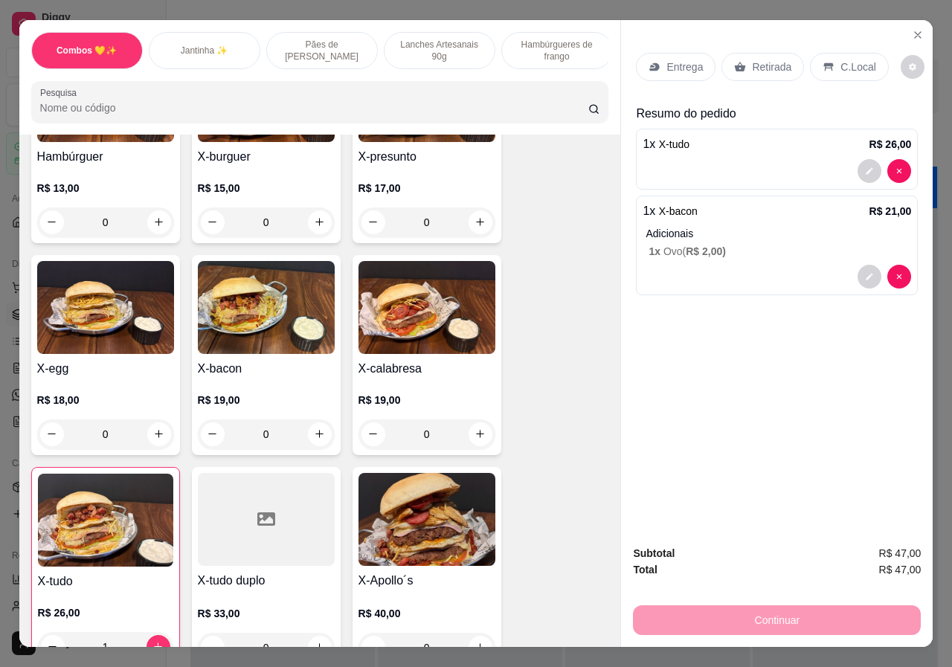
click at [778, 59] on p "Retirada" at bounding box center [771, 66] width 39 height 15
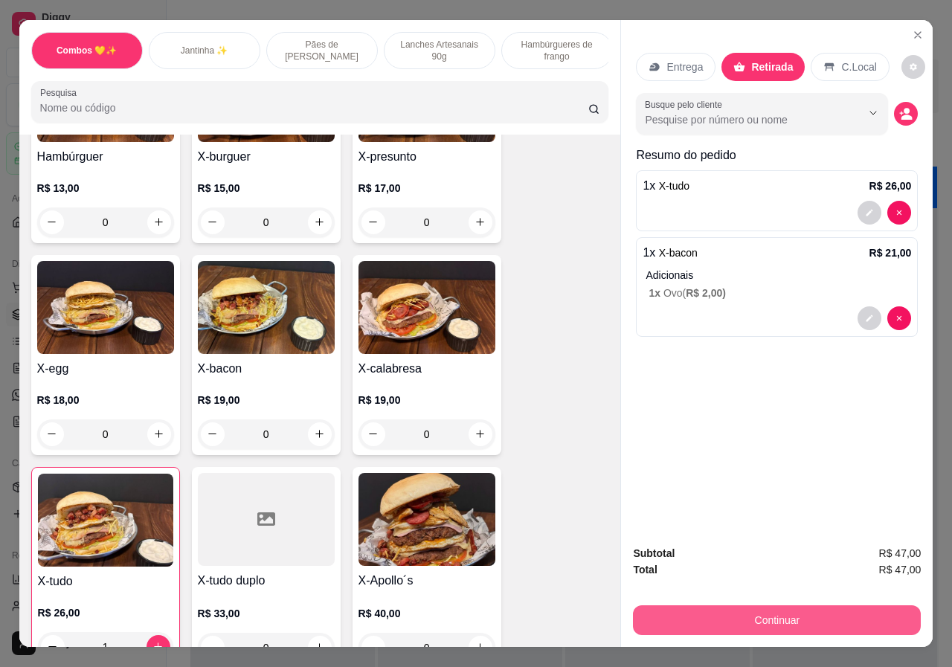
click at [827, 610] on button "Continuar" at bounding box center [777, 620] width 288 height 30
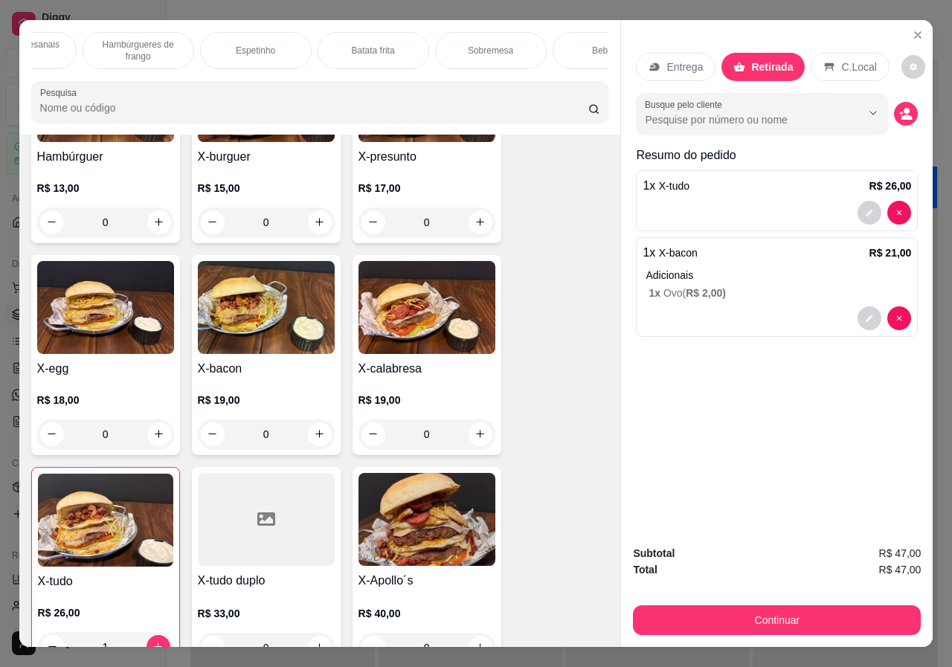
scroll to position [0, 466]
click at [560, 48] on p "Bebidas" at bounding box center [560, 51] width 32 height 12
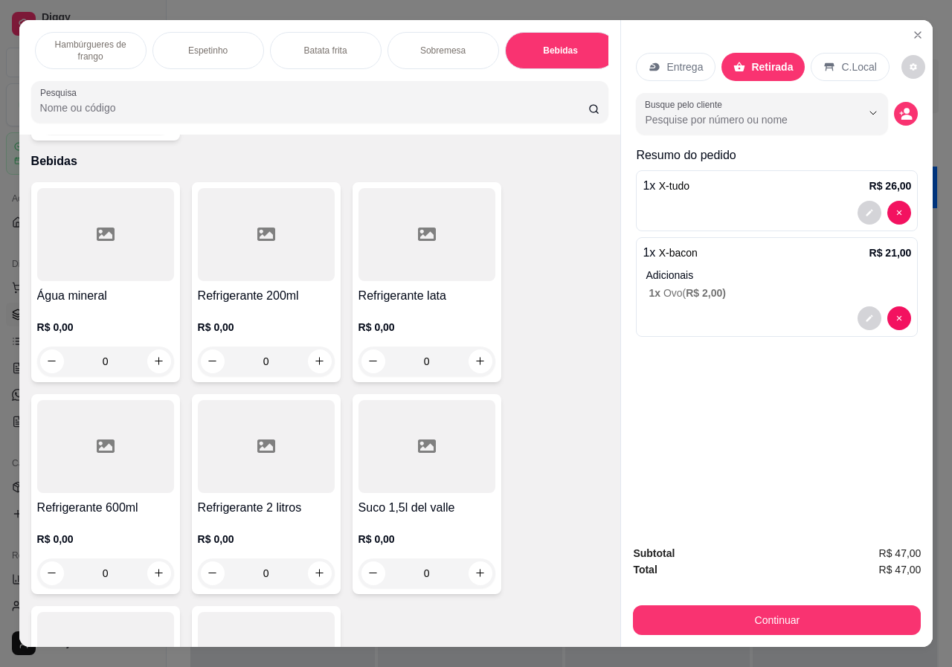
scroll to position [33, 0]
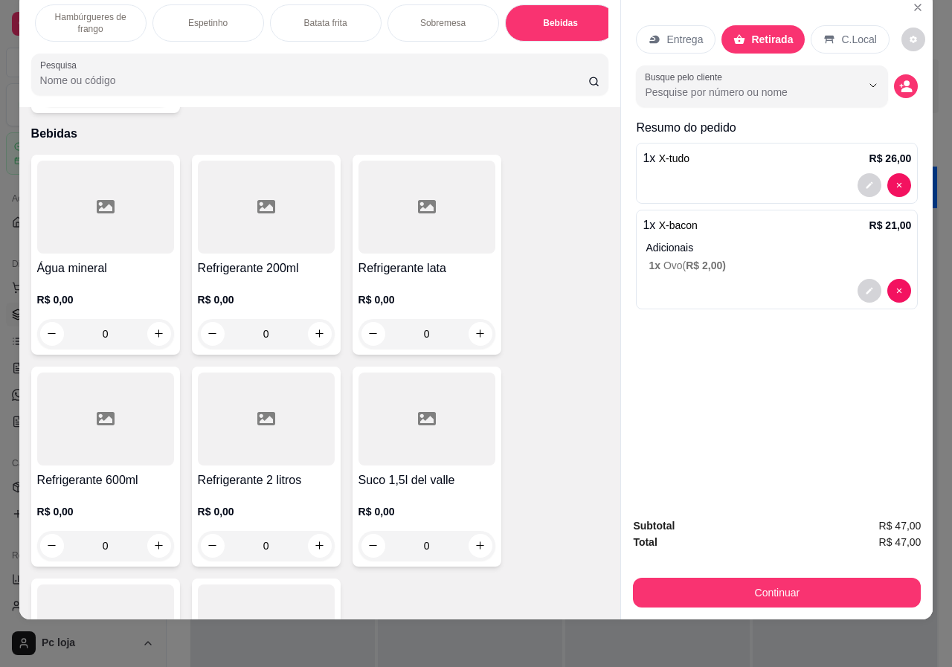
click at [155, 531] on div "0" at bounding box center [105, 546] width 137 height 30
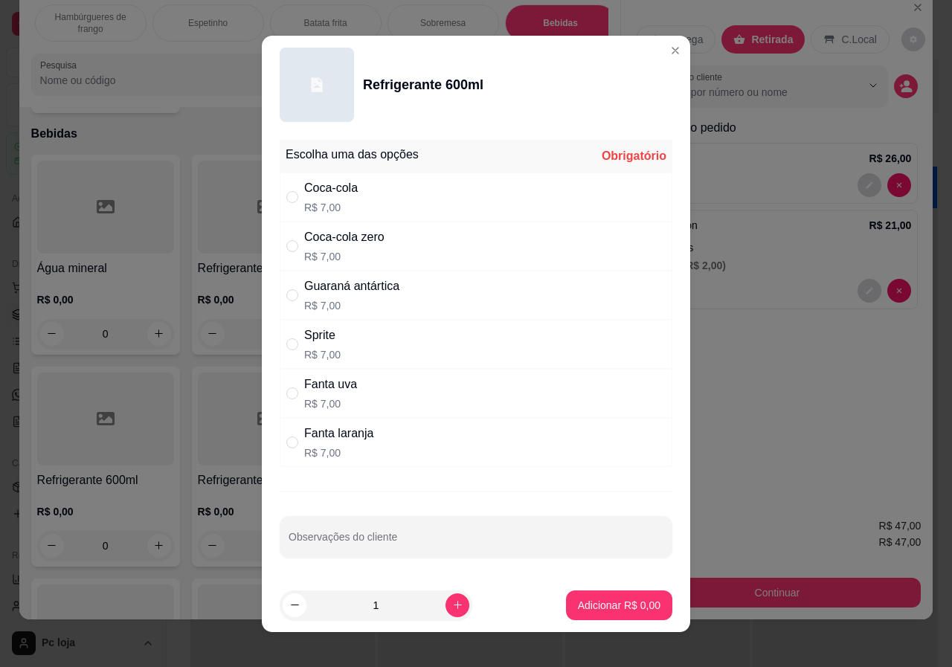
click at [346, 399] on p "R$ 7,00" at bounding box center [330, 403] width 53 height 15
radio input "true"
click at [600, 609] on p "Adicionar R$ 7,00" at bounding box center [619, 605] width 83 height 15
type input "1"
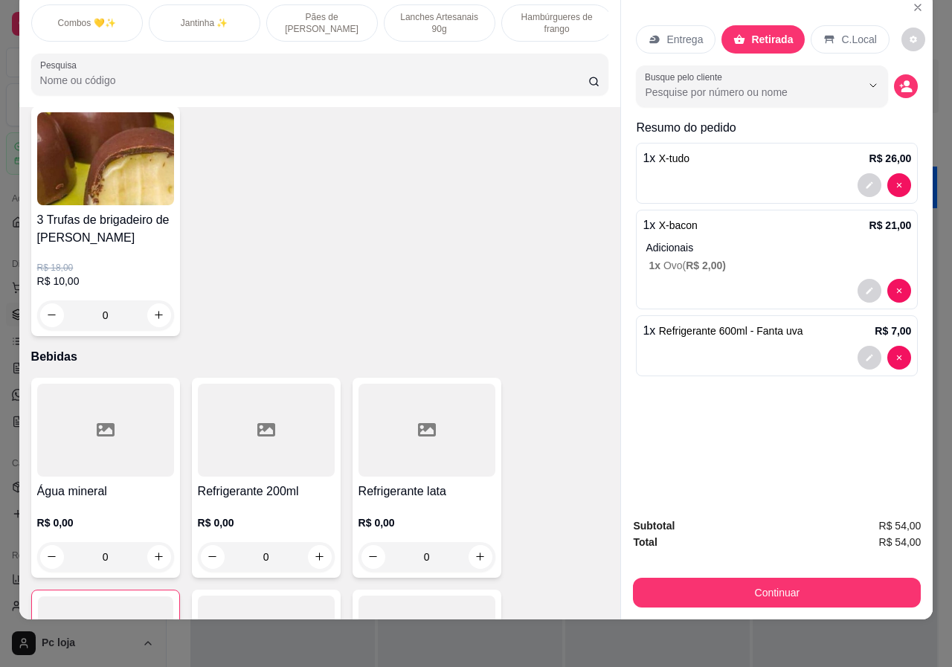
scroll to position [0, 0]
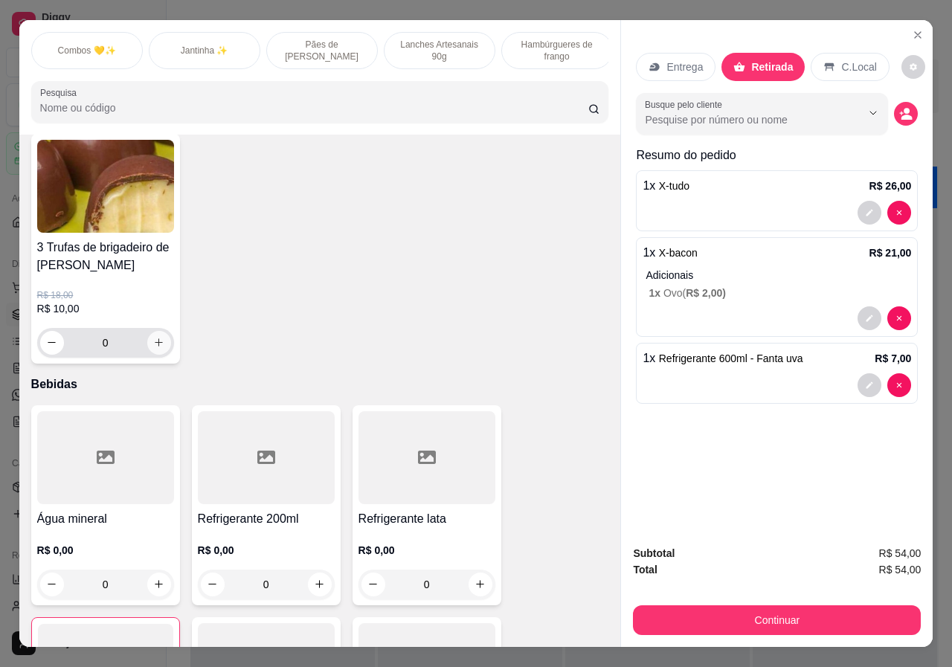
click at [155, 339] on icon "increase-product-quantity" at bounding box center [159, 343] width 8 height 8
type input "1"
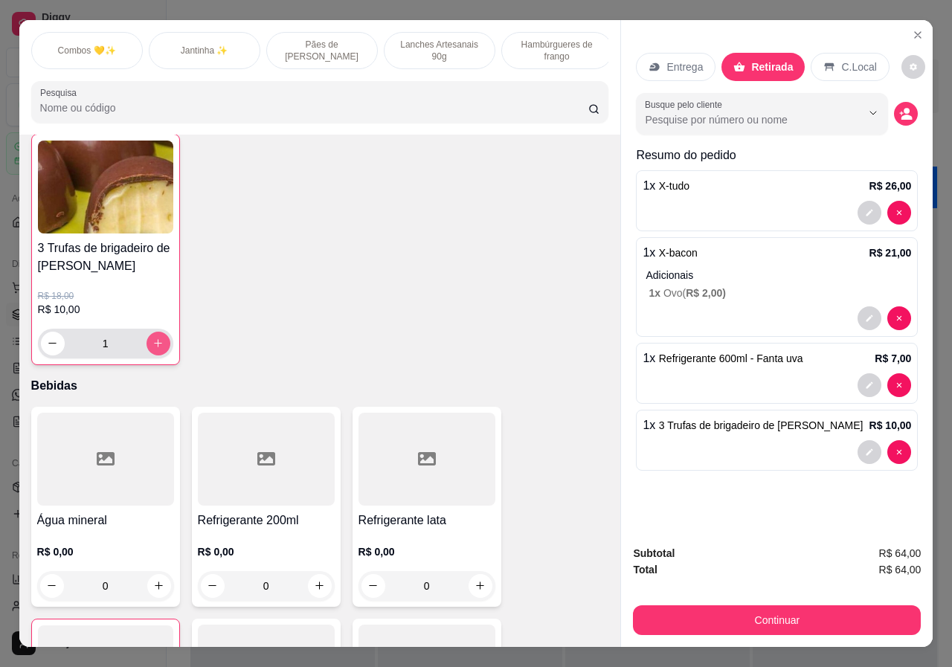
scroll to position [2934, 0]
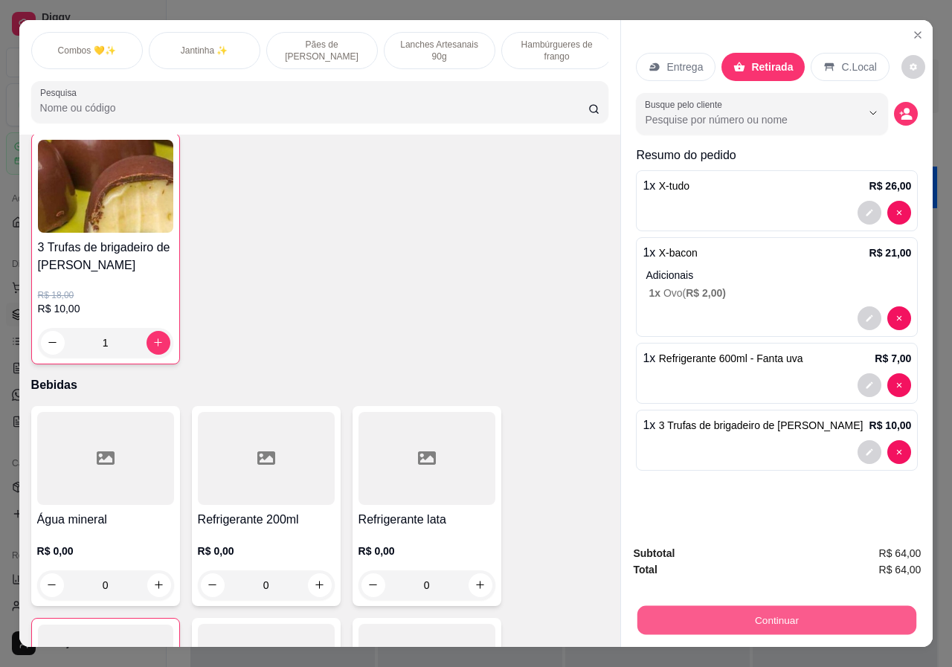
click at [757, 610] on button "Continuar" at bounding box center [776, 620] width 279 height 29
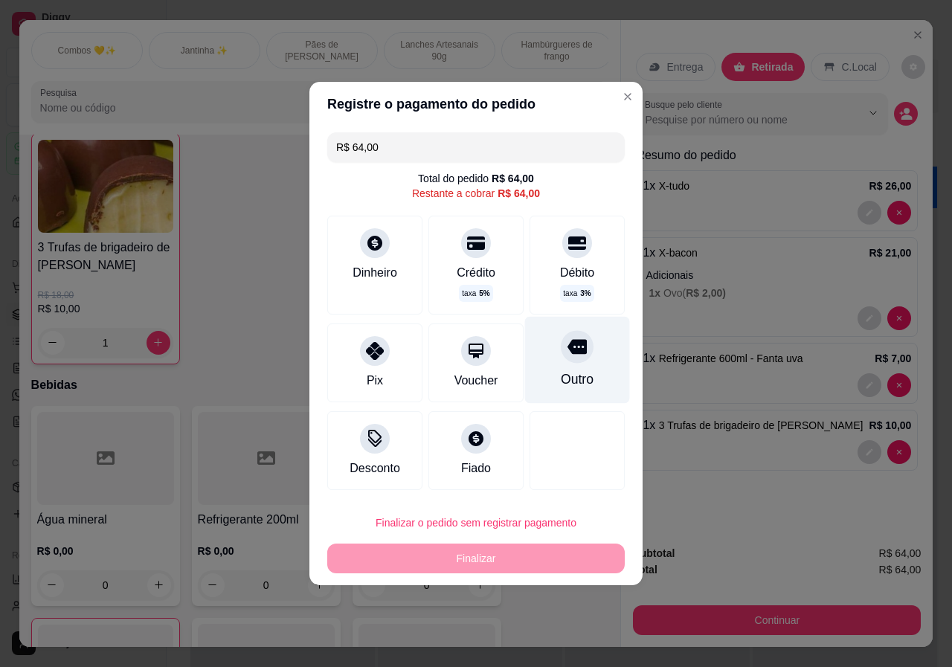
click at [576, 354] on icon at bounding box center [576, 347] width 19 height 15
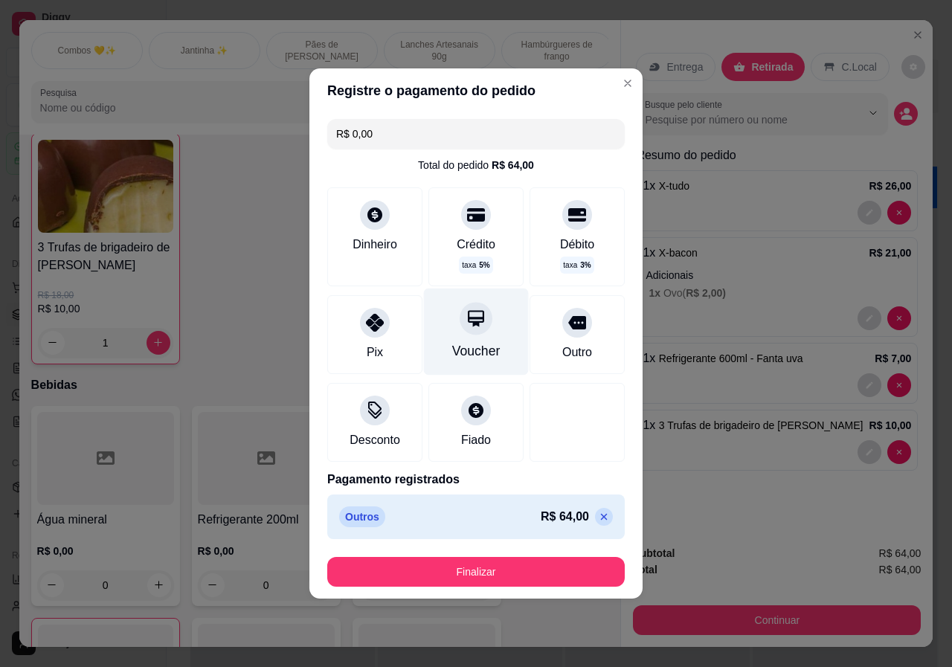
click at [488, 338] on div "Voucher" at bounding box center [476, 331] width 105 height 87
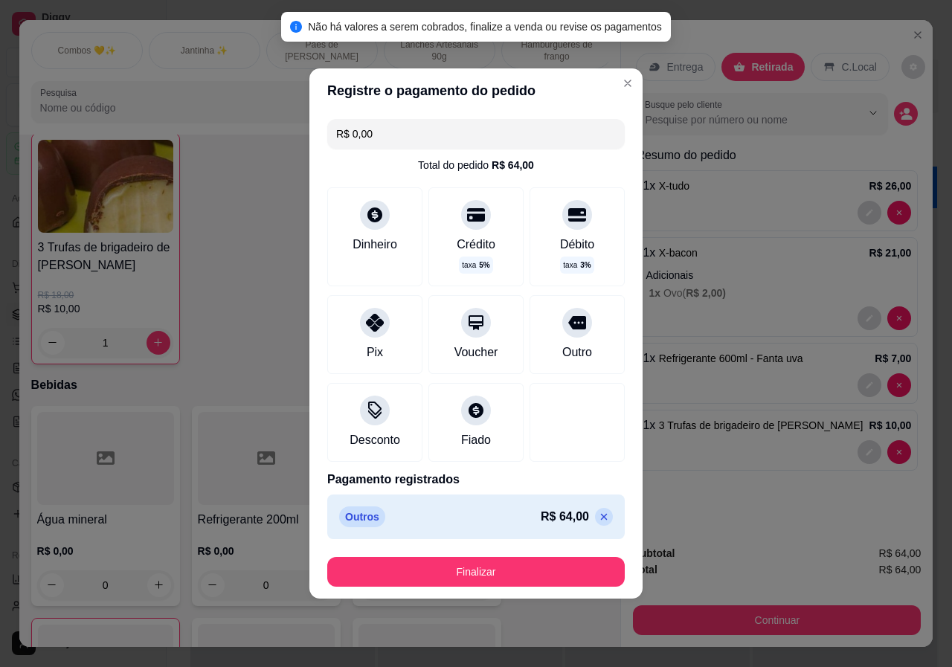
click at [598, 516] on icon at bounding box center [604, 517] width 12 height 12
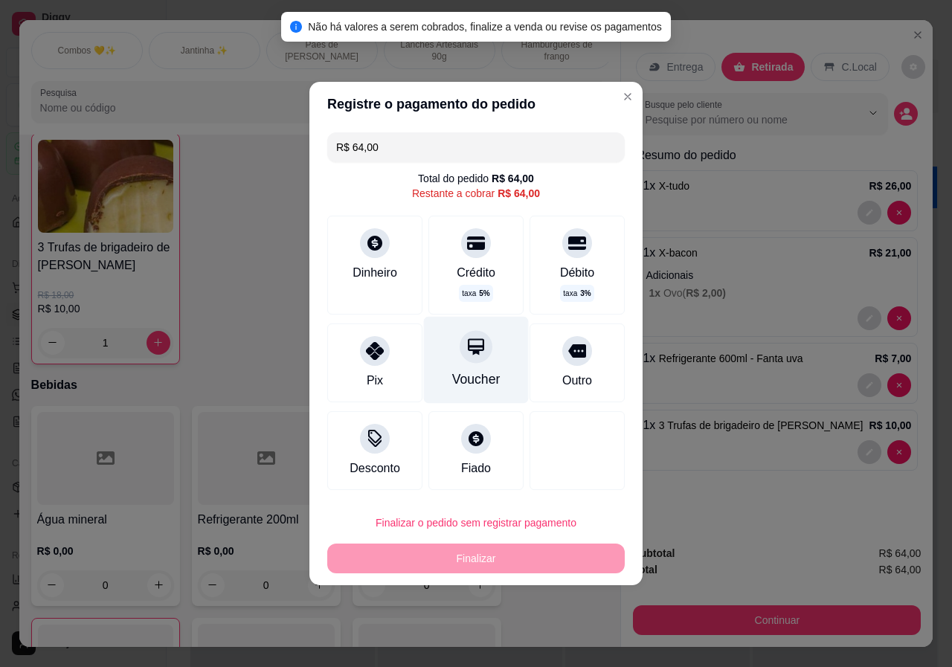
click at [471, 369] on div "Voucher" at bounding box center [476, 360] width 105 height 87
type input "R$ 0,00"
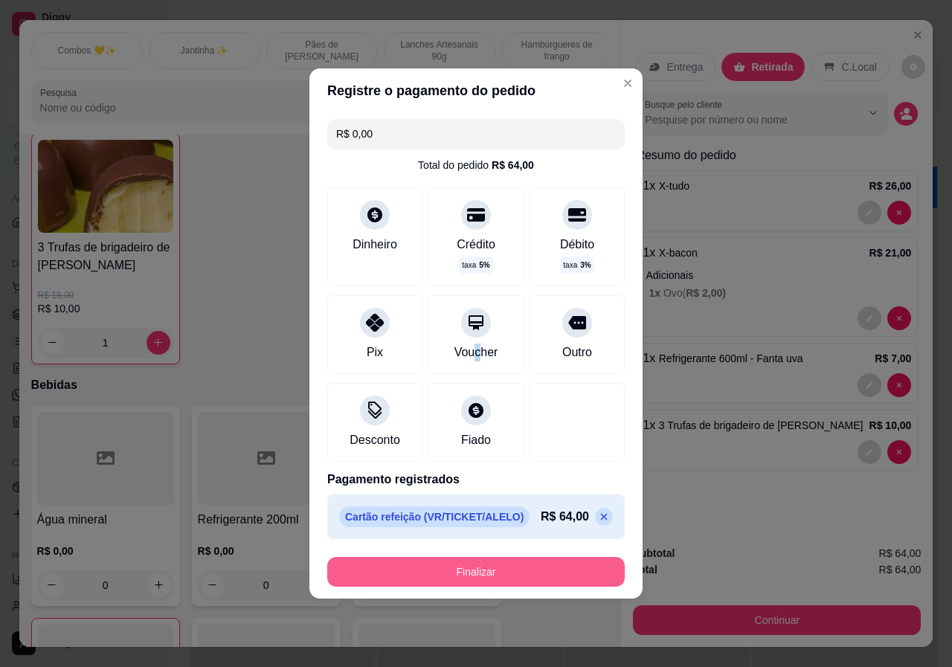
click at [509, 564] on button "Finalizar" at bounding box center [475, 572] width 297 height 30
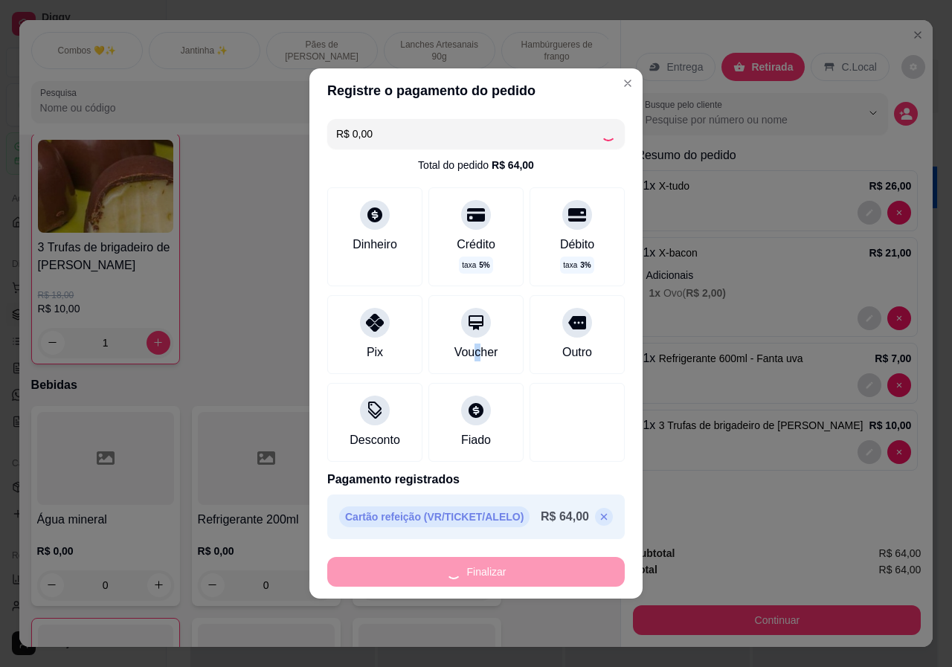
type input "0"
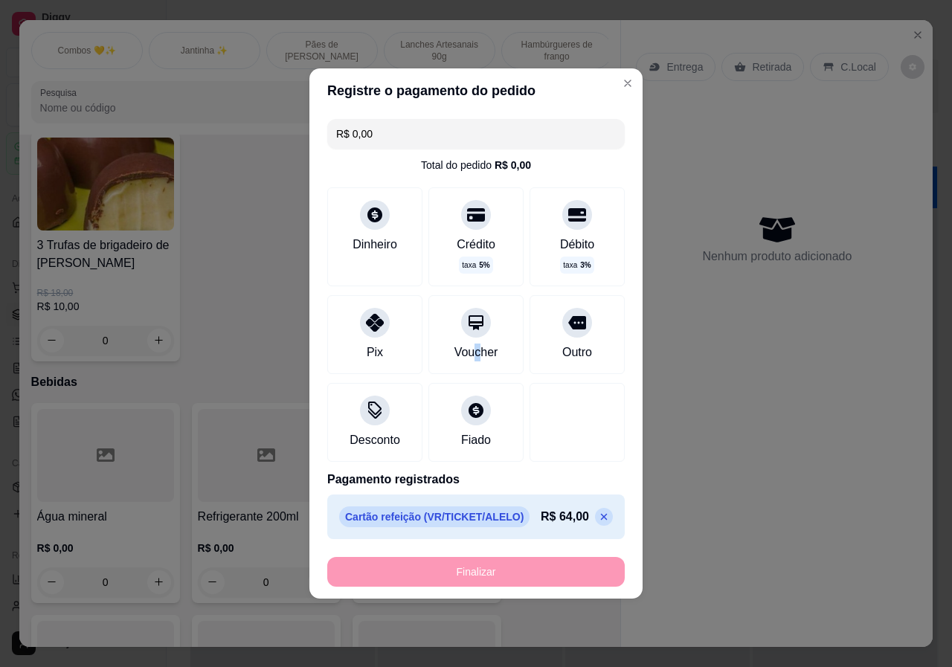
type input "-R$ 64,00"
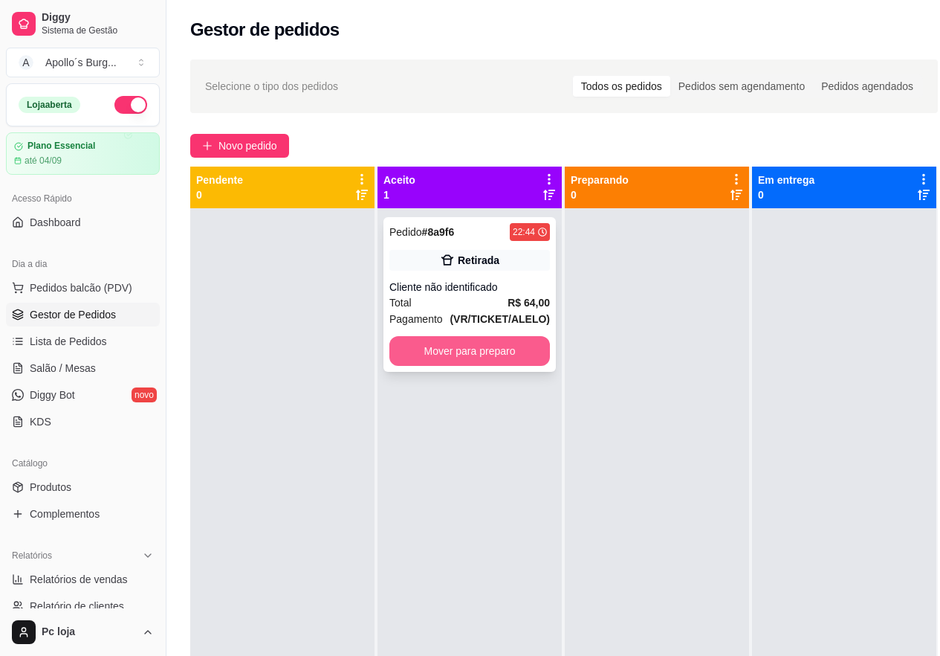
click at [471, 342] on button "Mover para preparo" at bounding box center [470, 351] width 161 height 30
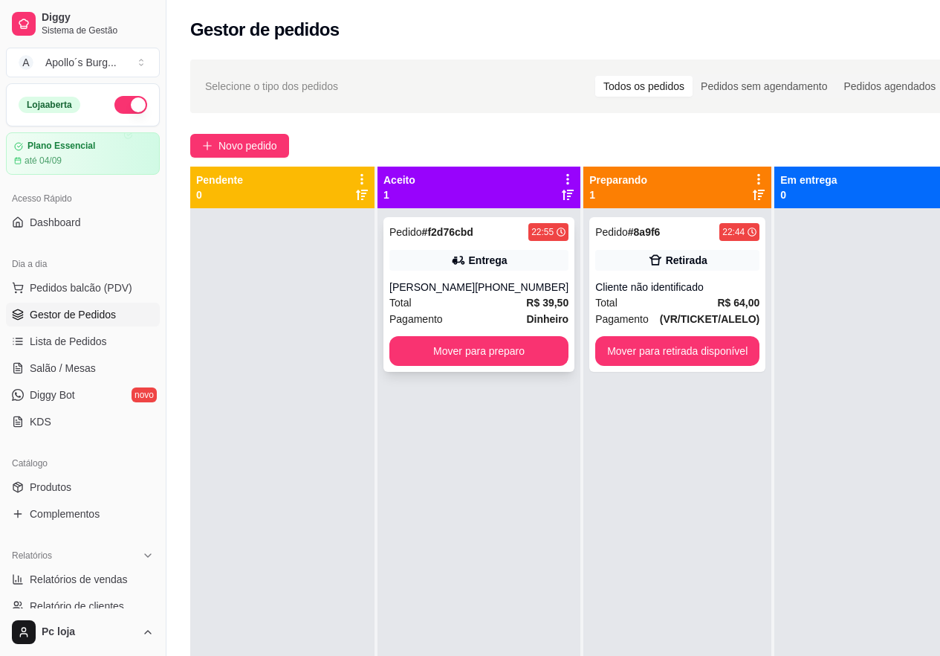
click at [507, 260] on div "Entrega" at bounding box center [479, 260] width 179 height 21
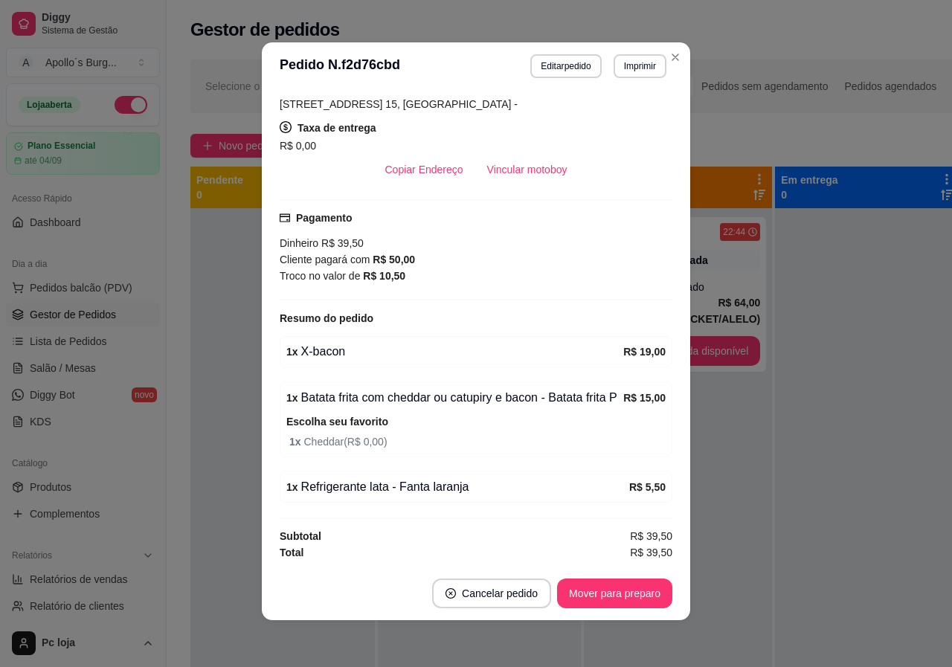
scroll to position [3, 0]
click at [645, 436] on span "1 x Cheddar ( R$ 0,00 )" at bounding box center [477, 441] width 376 height 16
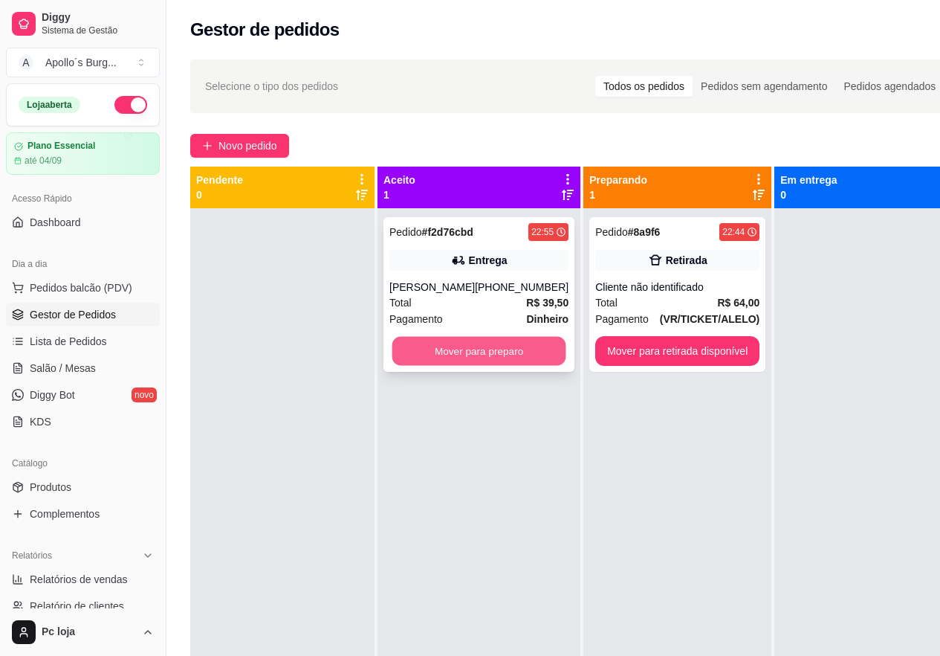
click at [442, 360] on button "Mover para preparo" at bounding box center [480, 351] width 174 height 29
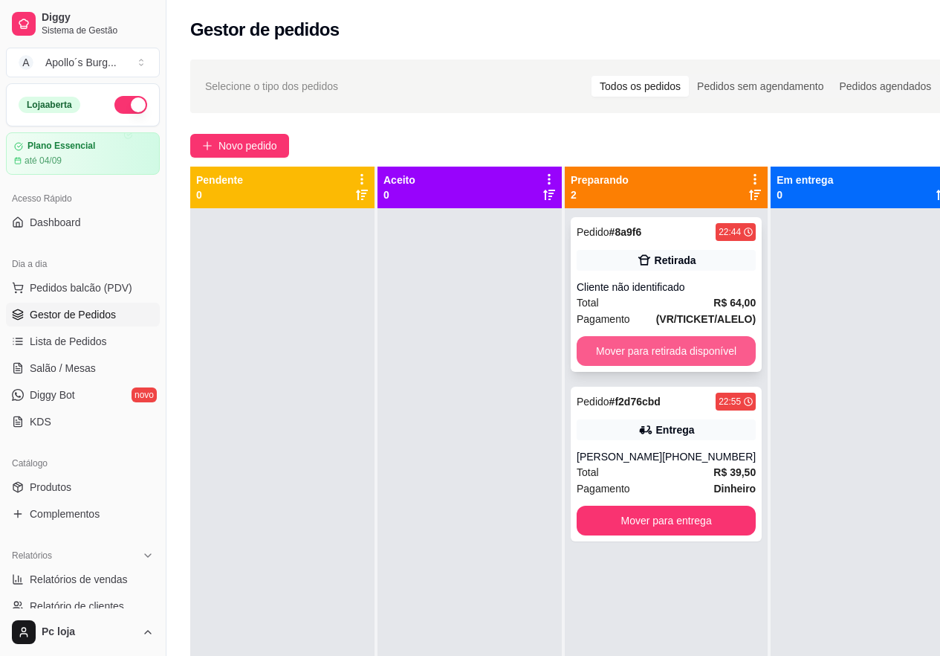
click at [624, 349] on button "Mover para retirada disponível" at bounding box center [666, 351] width 179 height 30
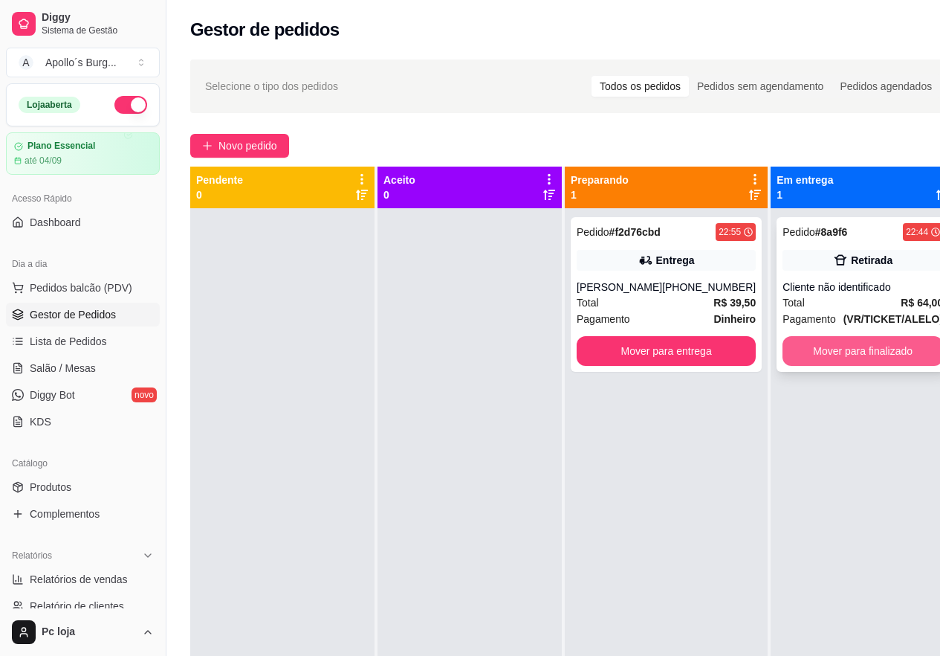
click at [840, 341] on button "Mover para finalizado" at bounding box center [863, 351] width 161 height 30
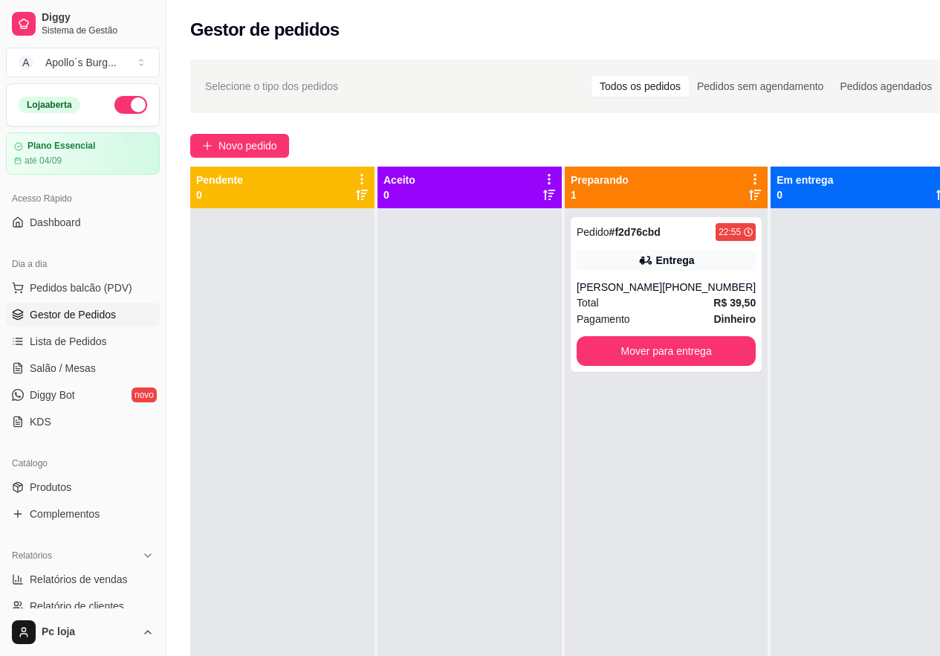
click at [840, 341] on div at bounding box center [863, 536] width 184 height 656
click at [636, 338] on button "Mover para entrega" at bounding box center [667, 351] width 174 height 29
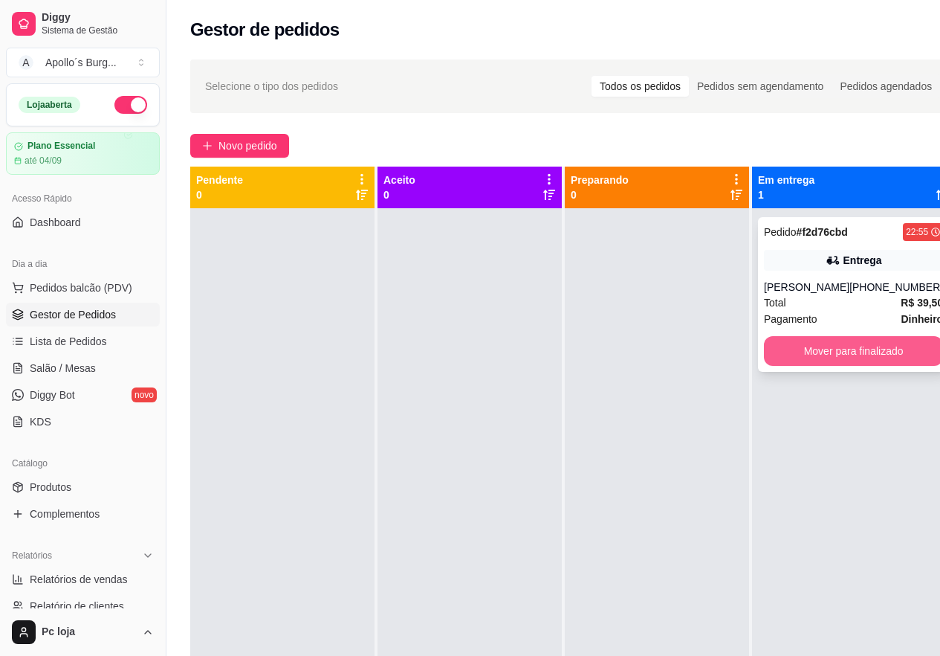
click at [811, 352] on button "Mover para finalizado" at bounding box center [853, 351] width 179 height 30
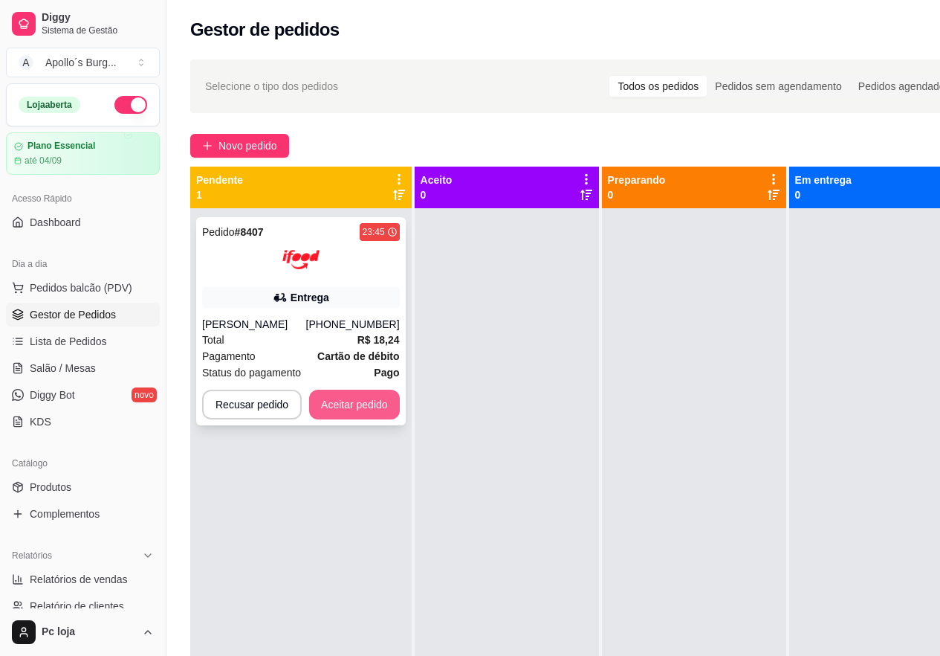
click at [351, 414] on button "Aceitar pedido" at bounding box center [354, 405] width 91 height 30
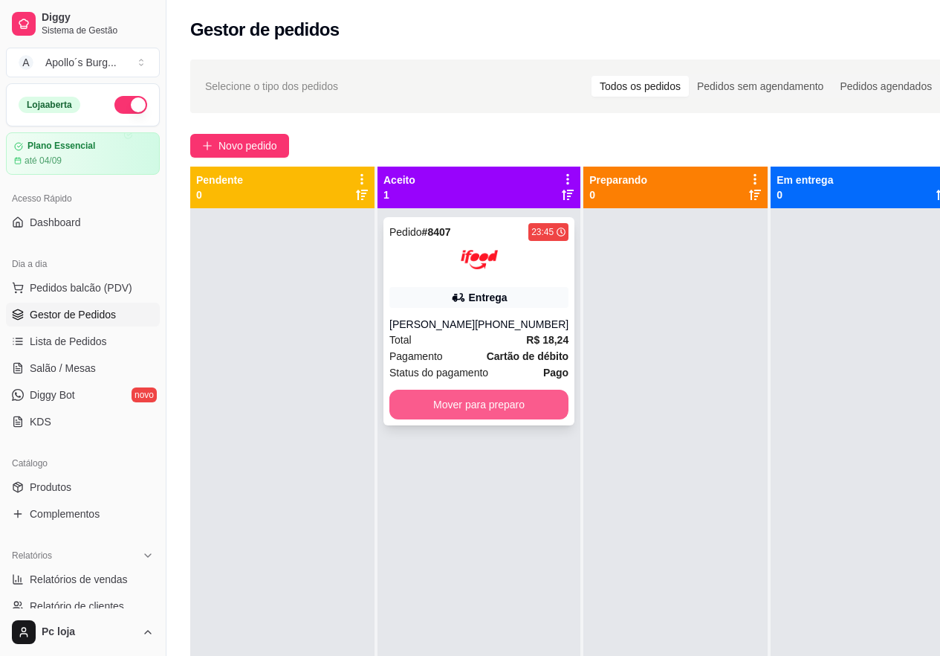
click at [530, 419] on button "Mover para preparo" at bounding box center [479, 405] width 179 height 30
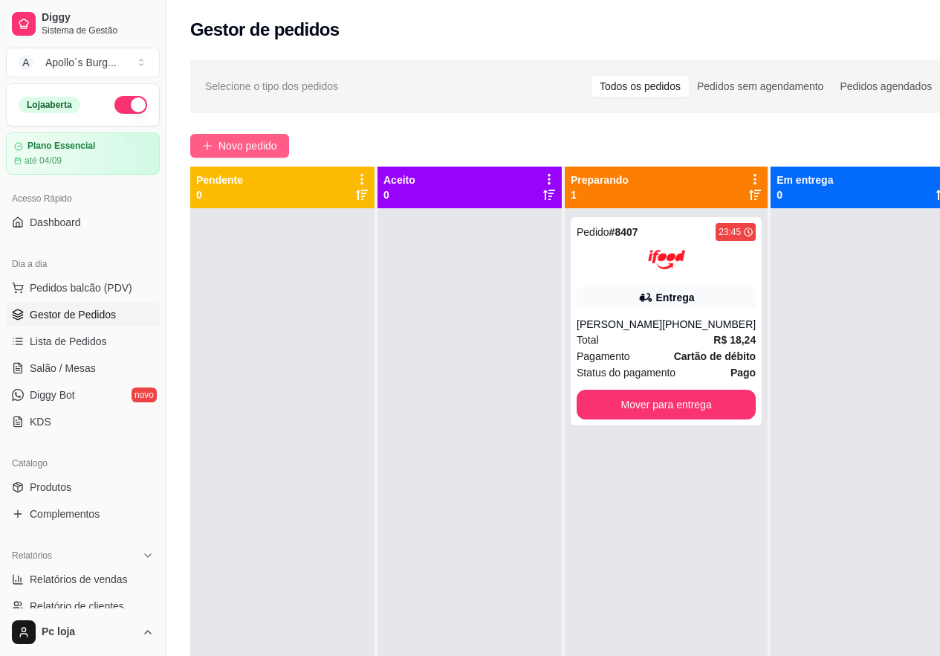
click at [222, 146] on span "Novo pedido" at bounding box center [248, 146] width 59 height 16
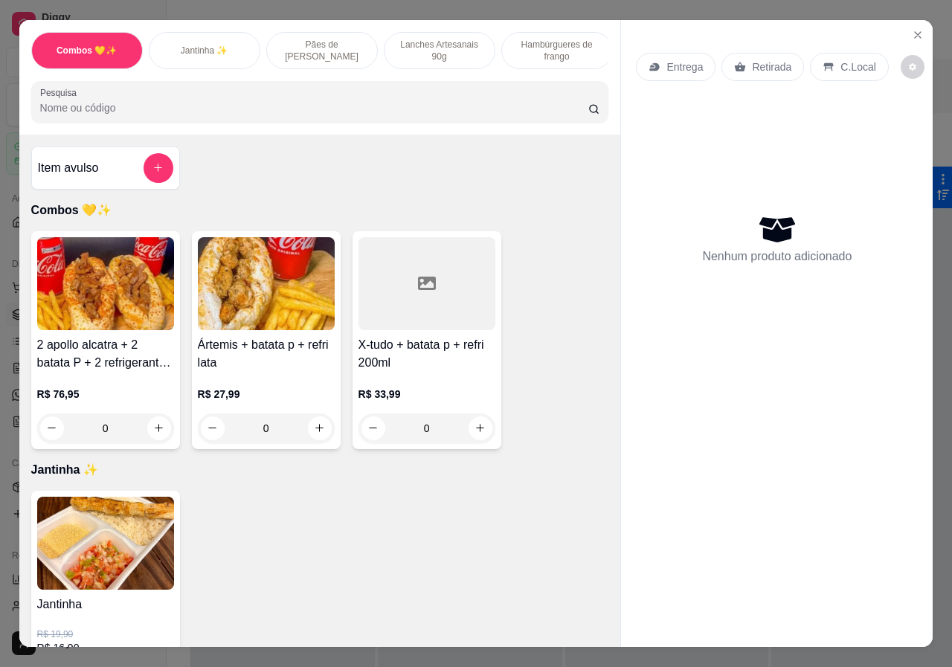
scroll to position [0, 474]
click at [566, 43] on div "Bebidas" at bounding box center [553, 50] width 112 height 37
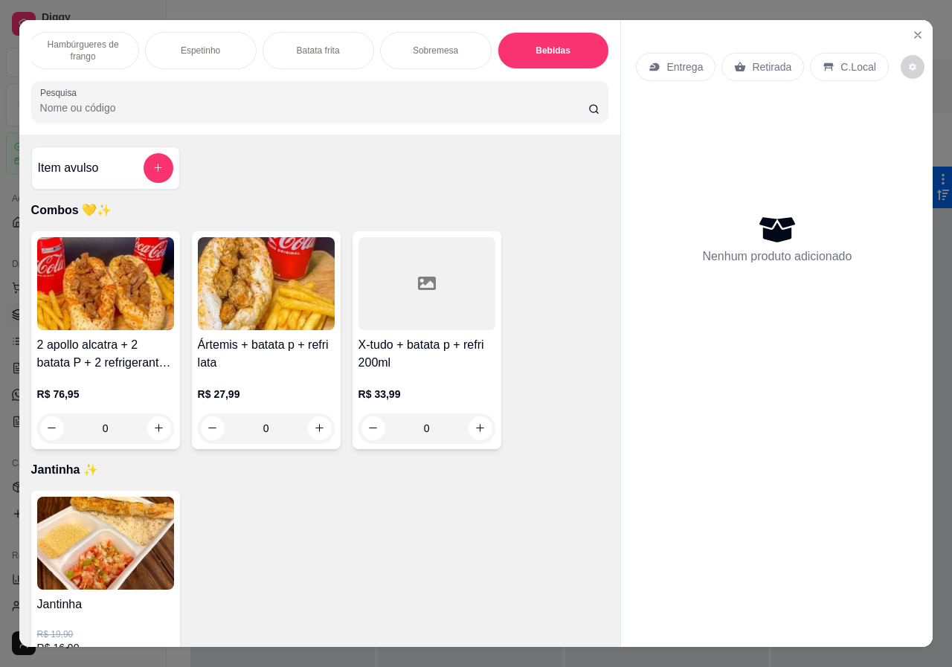
scroll to position [33, 0]
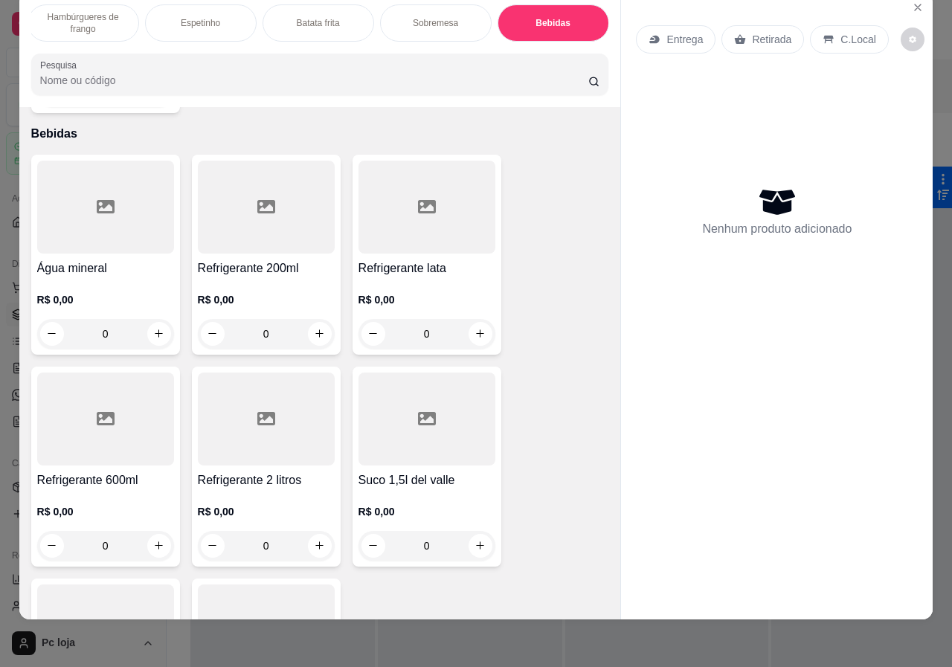
click at [163, 319] on div "0" at bounding box center [105, 334] width 137 height 30
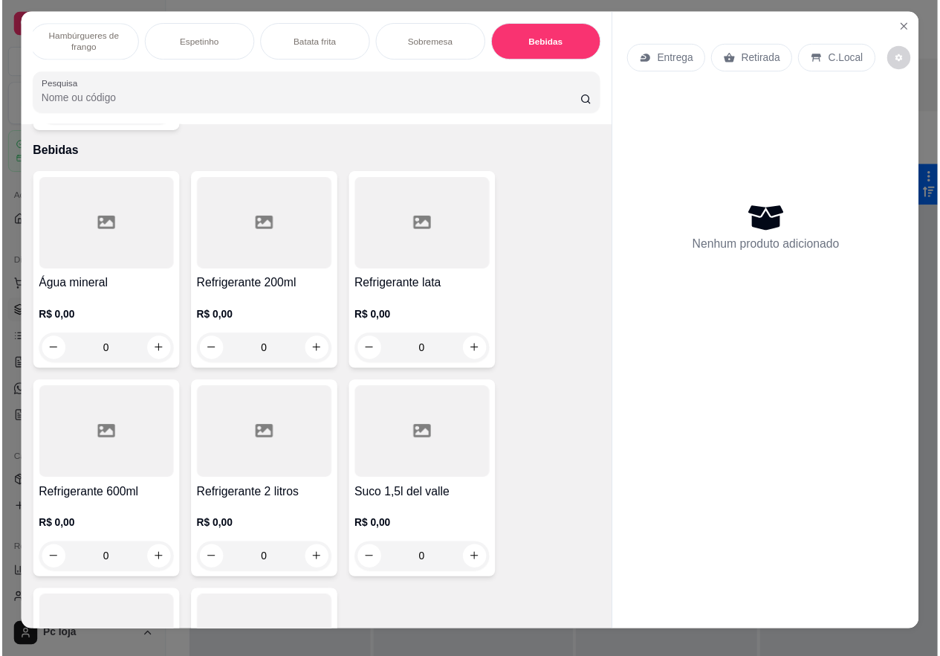
scroll to position [0, 0]
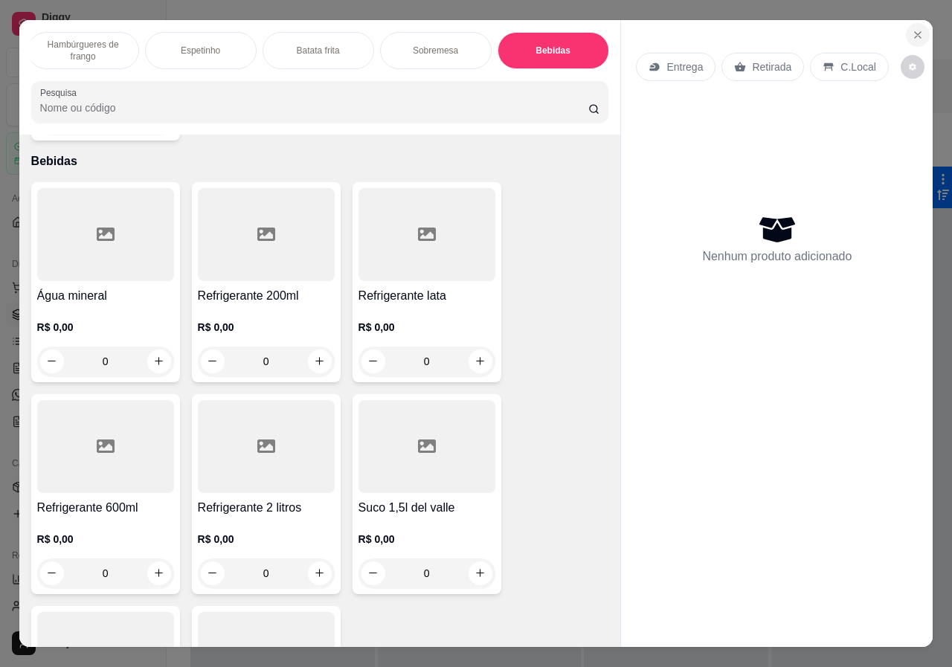
click at [914, 32] on icon "Close" at bounding box center [917, 35] width 6 height 6
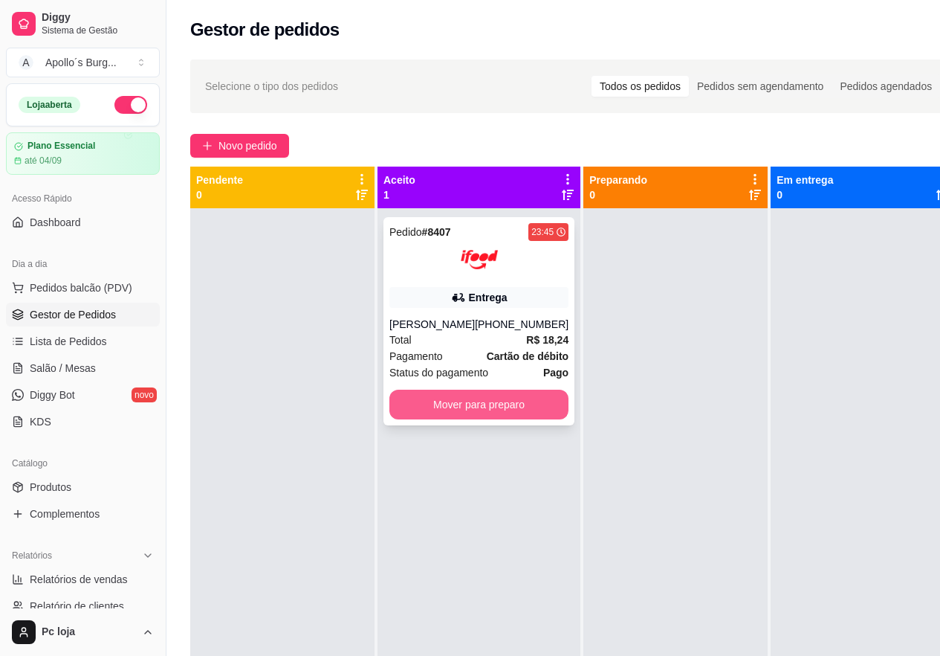
click at [488, 419] on button "Mover para preparo" at bounding box center [479, 405] width 179 height 30
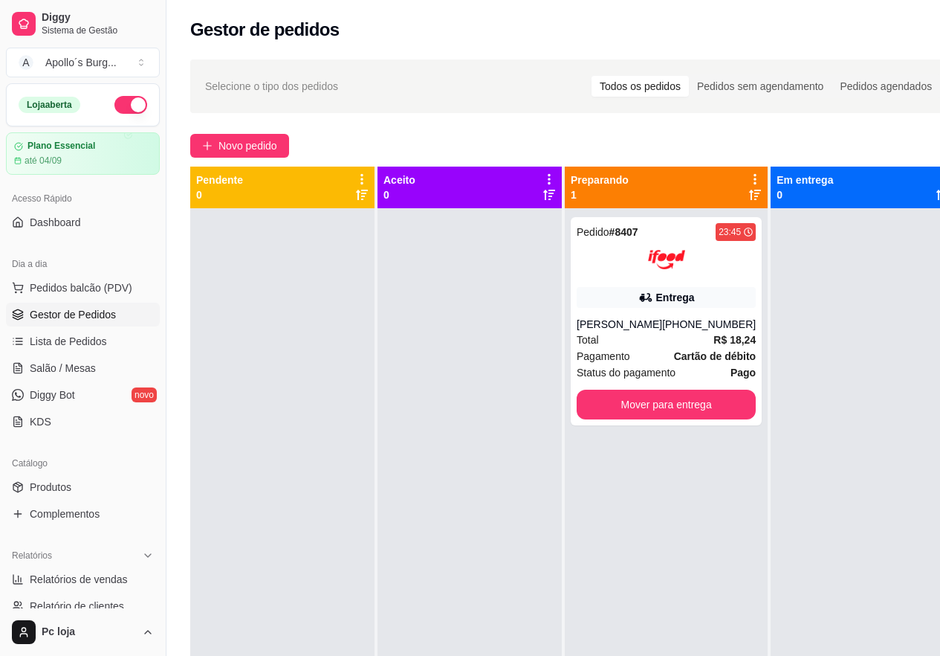
click at [459, 378] on div at bounding box center [470, 536] width 184 height 656
click at [122, 106] on button "button" at bounding box center [130, 105] width 33 height 18
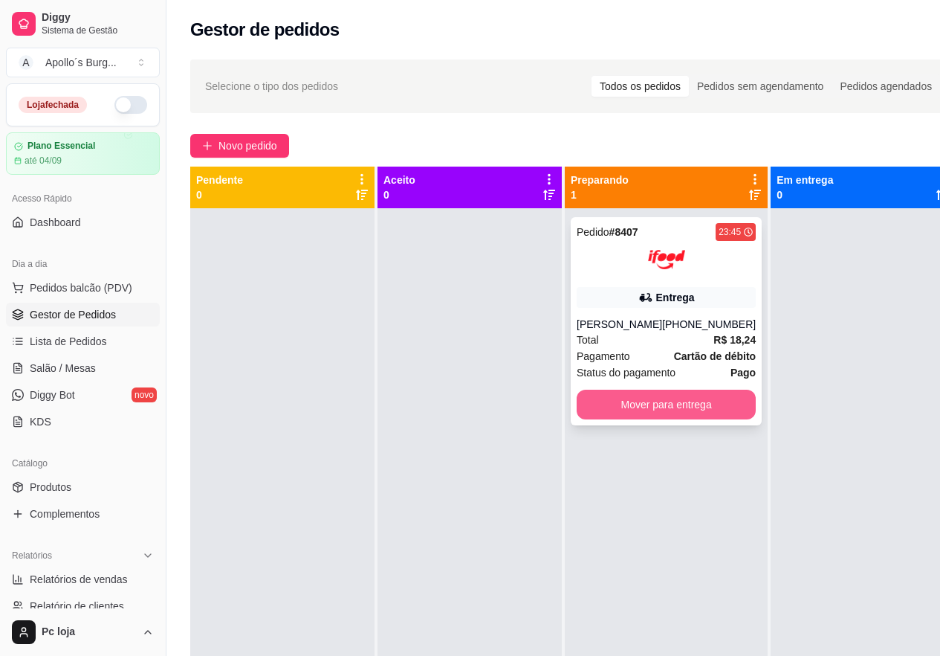
click at [651, 419] on button "Mover para entrega" at bounding box center [666, 405] width 179 height 30
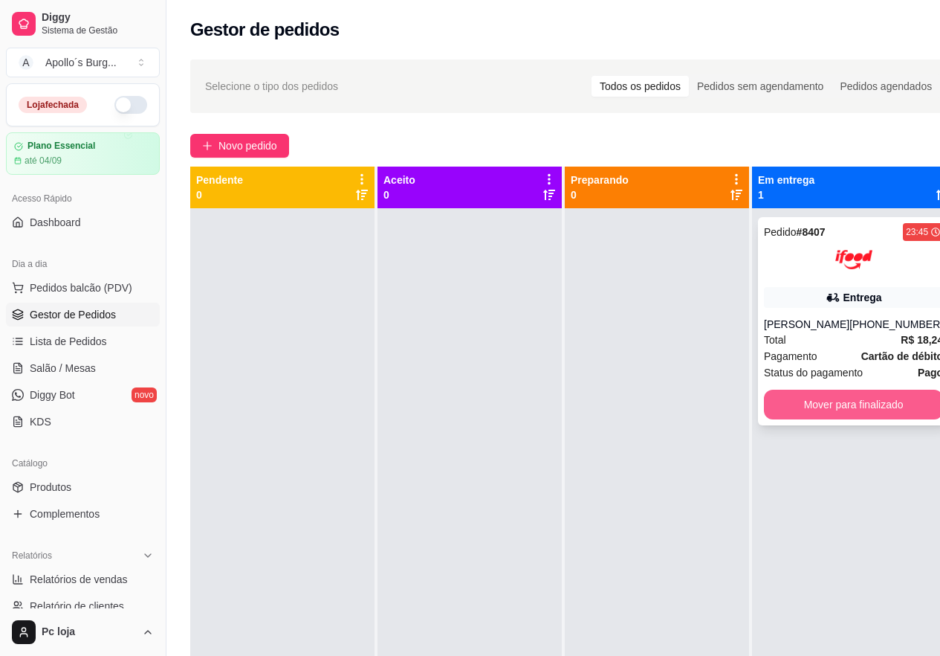
click at [871, 419] on button "Mover para finalizado" at bounding box center [853, 405] width 179 height 30
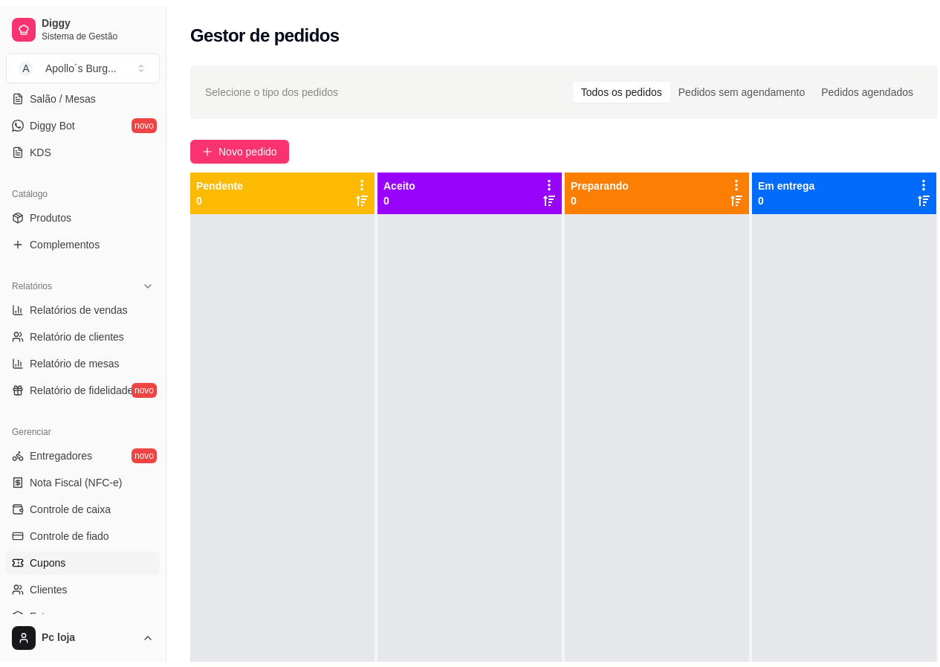
scroll to position [297, 0]
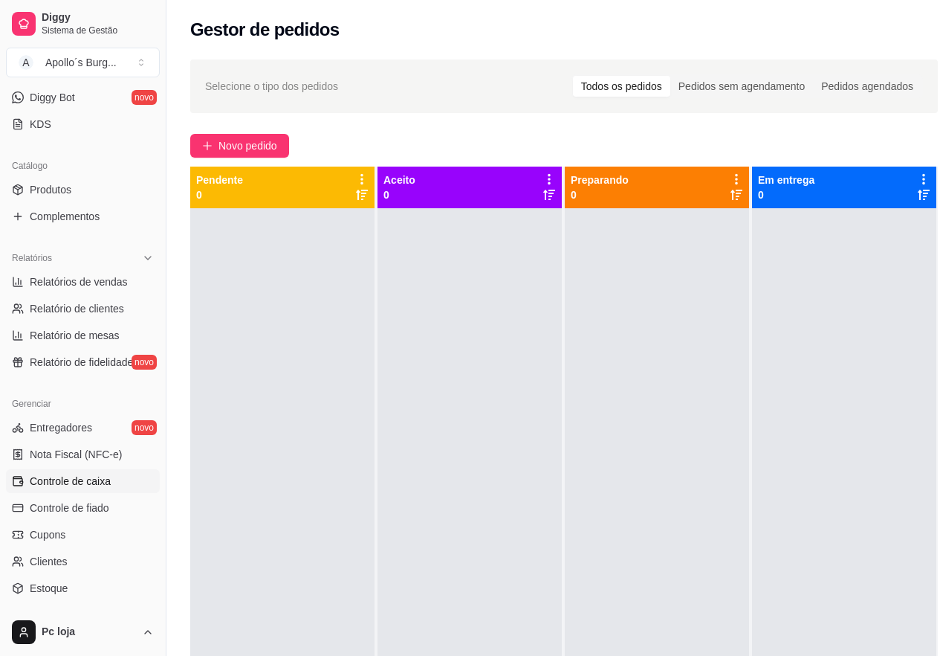
click at [84, 485] on span "Controle de caixa" at bounding box center [70, 481] width 81 height 15
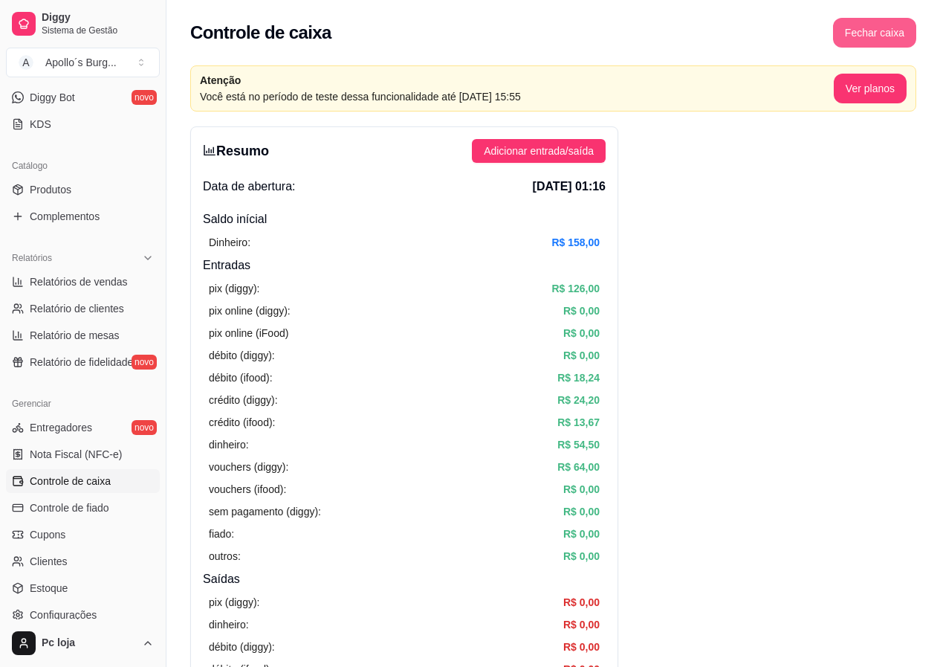
click at [853, 37] on button "Fechar caixa" at bounding box center [874, 33] width 83 height 30
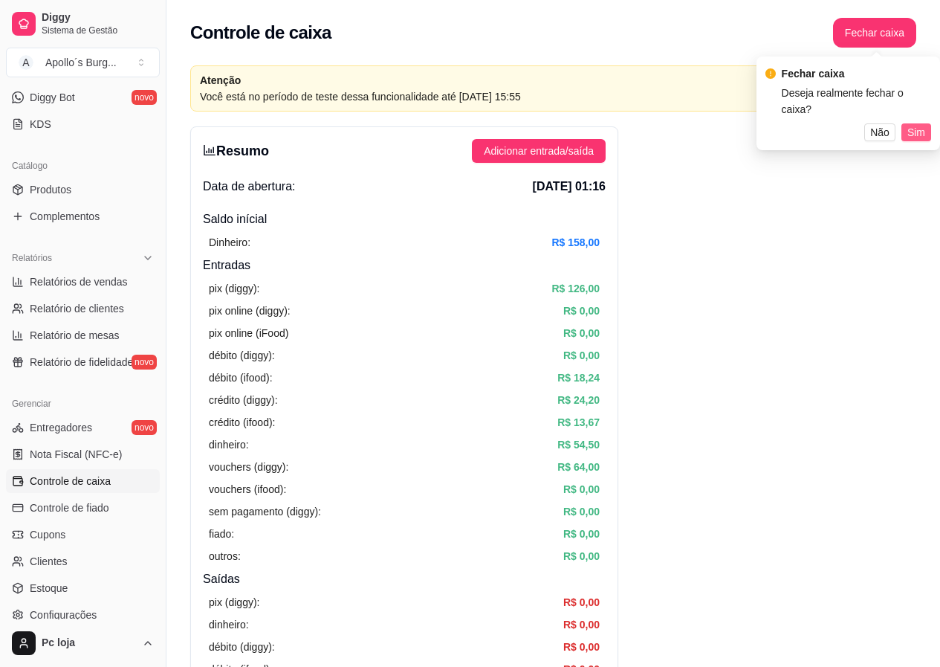
click at [913, 124] on span "Sim" at bounding box center [917, 132] width 18 height 16
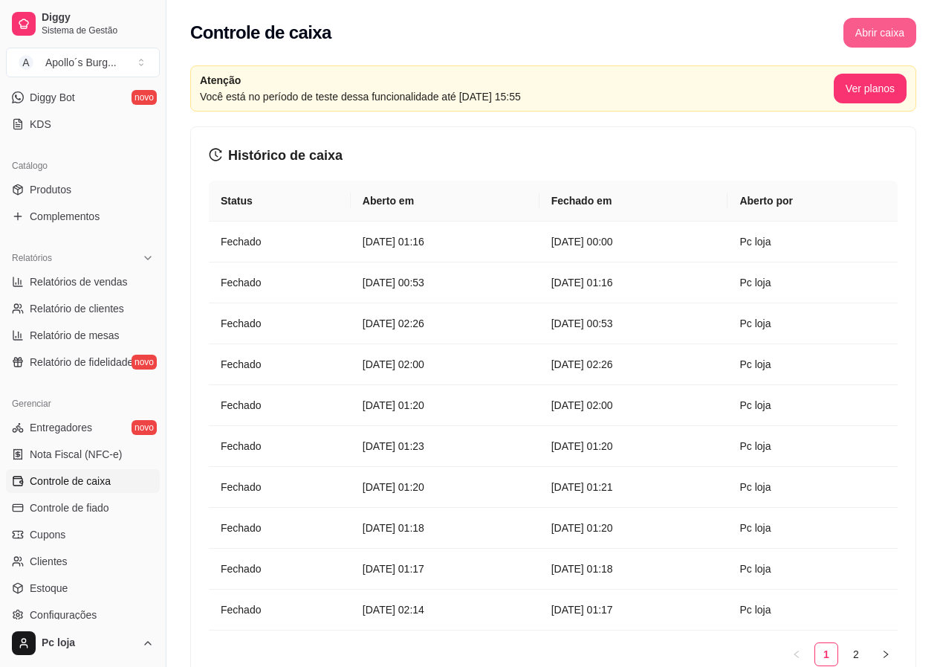
click at [894, 39] on button "Abrir caixa" at bounding box center [880, 33] width 73 height 30
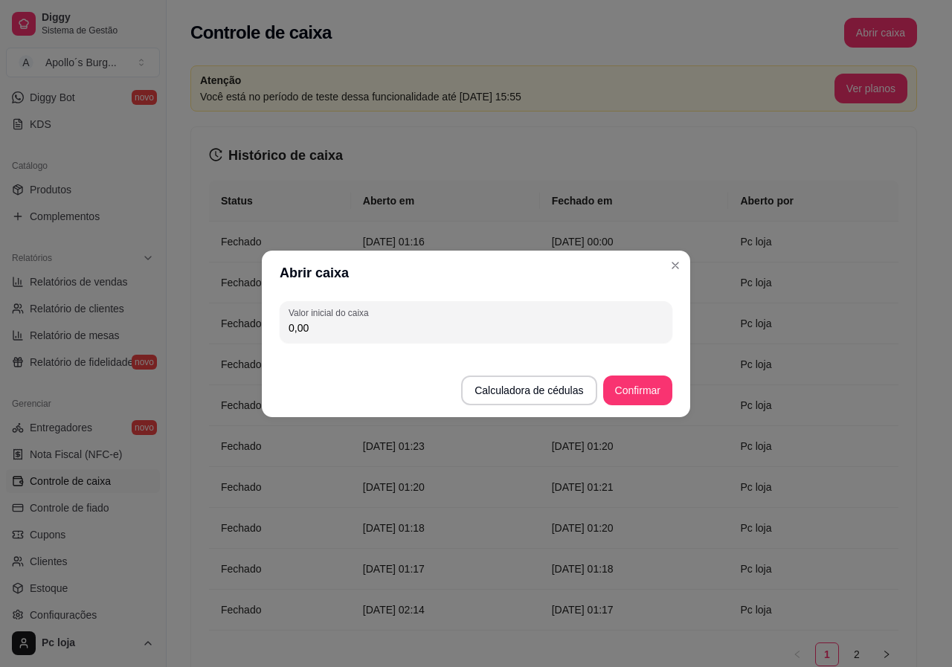
click at [497, 324] on input "0,00" at bounding box center [475, 327] width 375 height 15
type input "155,00"
click at [625, 400] on button "Confirmar" at bounding box center [637, 390] width 69 height 30
